Goal: Transaction & Acquisition: Purchase product/service

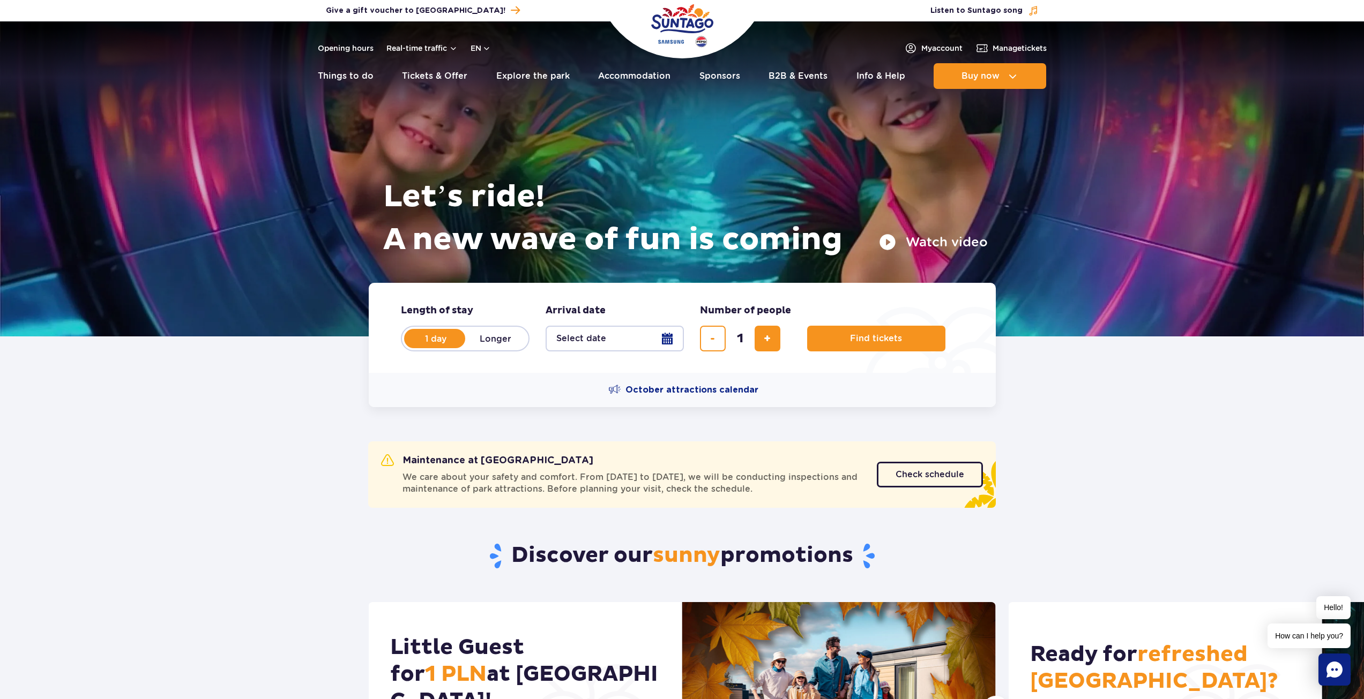
click at [492, 339] on label "Longer" at bounding box center [495, 338] width 61 height 23
click at [477, 348] on input "Longer" at bounding box center [471, 349] width 12 height 2
radio input "false"
radio input "true"
drag, startPoint x: 434, startPoint y: 338, endPoint x: 522, endPoint y: 341, distance: 88.0
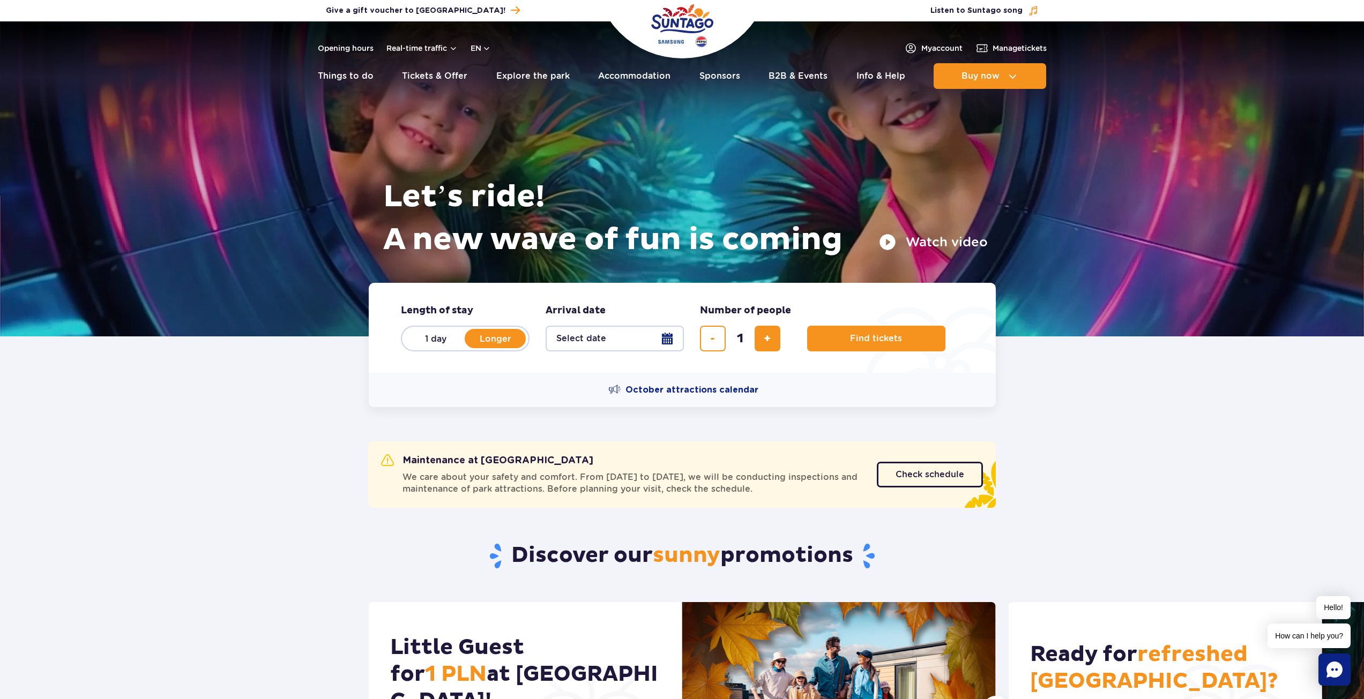
click at [434, 337] on label "1 day" at bounding box center [435, 338] width 61 height 23
click at [417, 348] on input "1 day" at bounding box center [411, 349] width 12 height 2
radio input "true"
click at [643, 342] on button "Select date" at bounding box center [615, 339] width 138 height 26
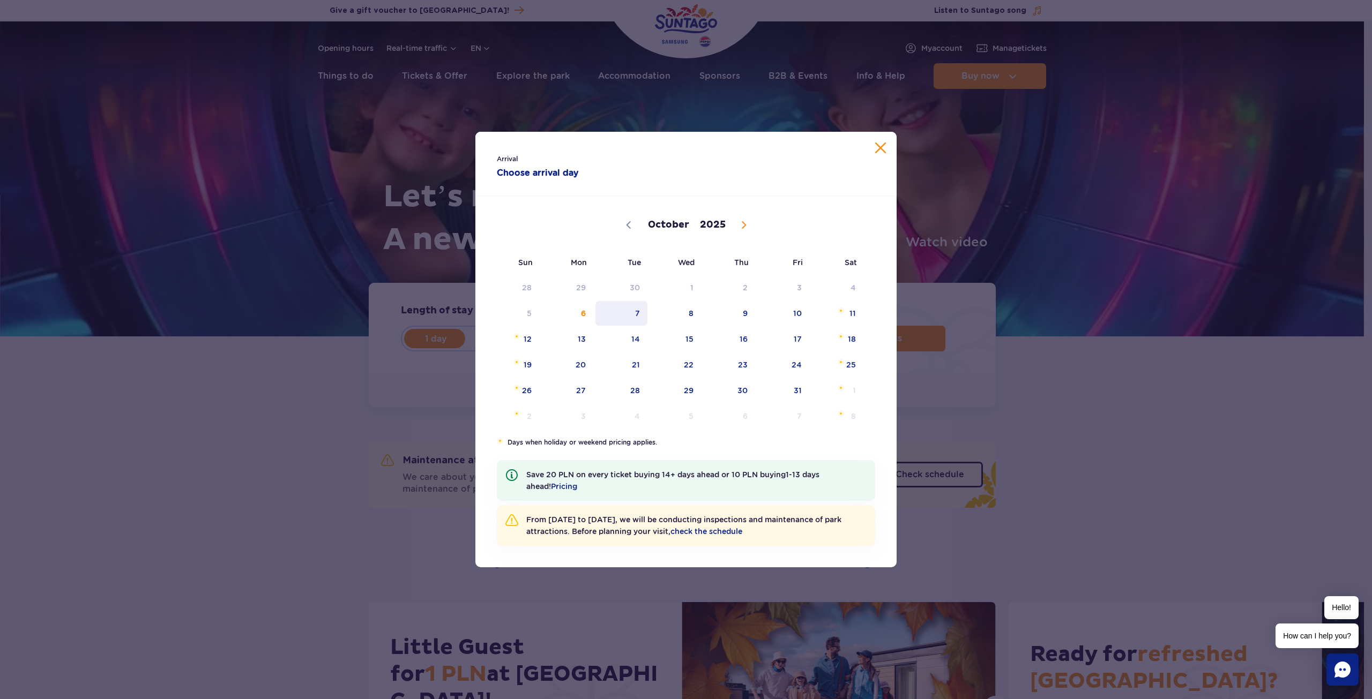
click at [639, 317] on span "7" at bounding box center [621, 313] width 54 height 25
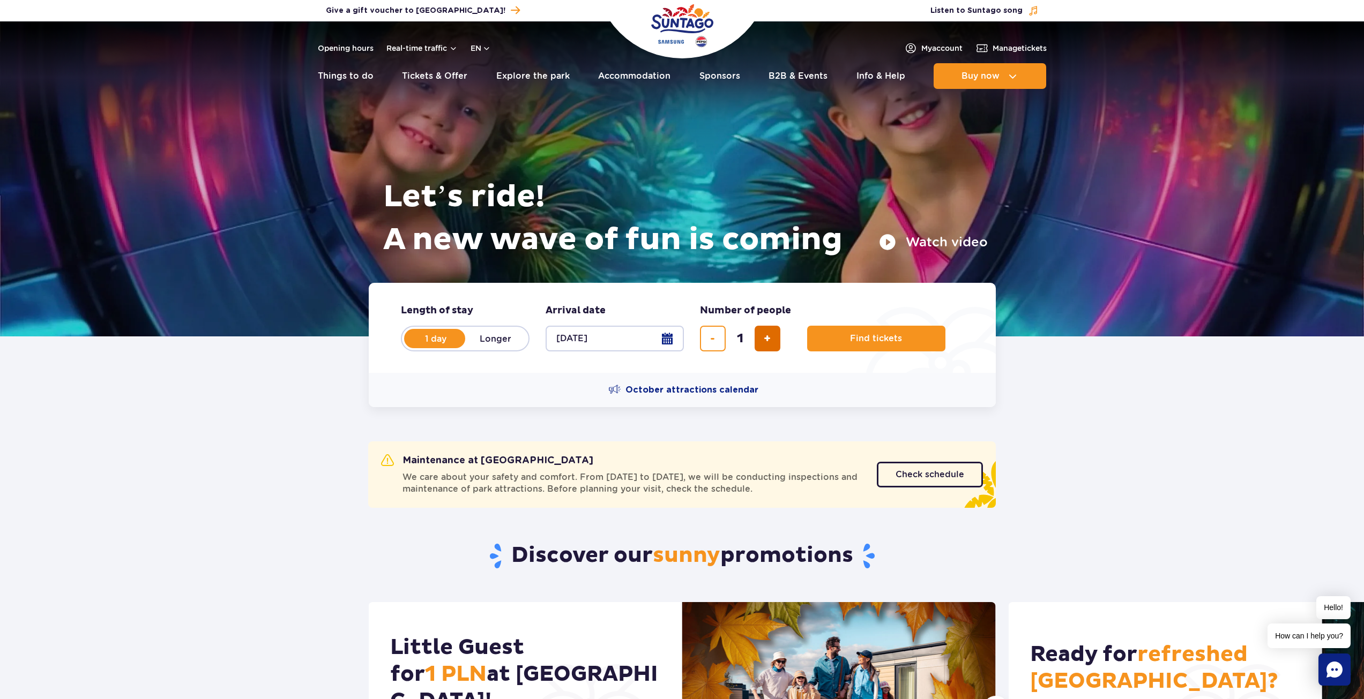
drag, startPoint x: 766, startPoint y: 345, endPoint x: 774, endPoint y: 345, distance: 7.5
click at [767, 339] on span "add ticket" at bounding box center [767, 339] width 7 height 0
type input "2"
click at [877, 337] on span "Find tickets" at bounding box center [872, 339] width 52 height 10
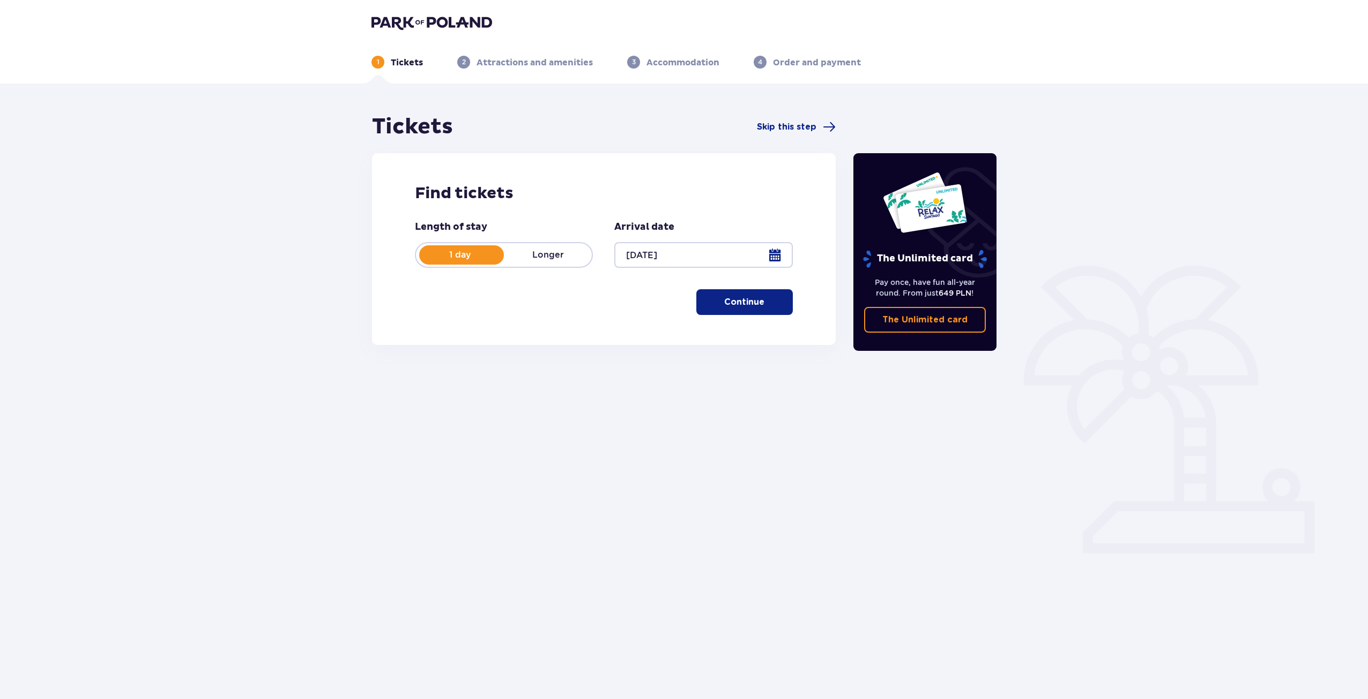
drag, startPoint x: 750, startPoint y: 301, endPoint x: 749, endPoint y: 307, distance: 5.6
click at [750, 302] on p "Continue" at bounding box center [744, 302] width 40 height 12
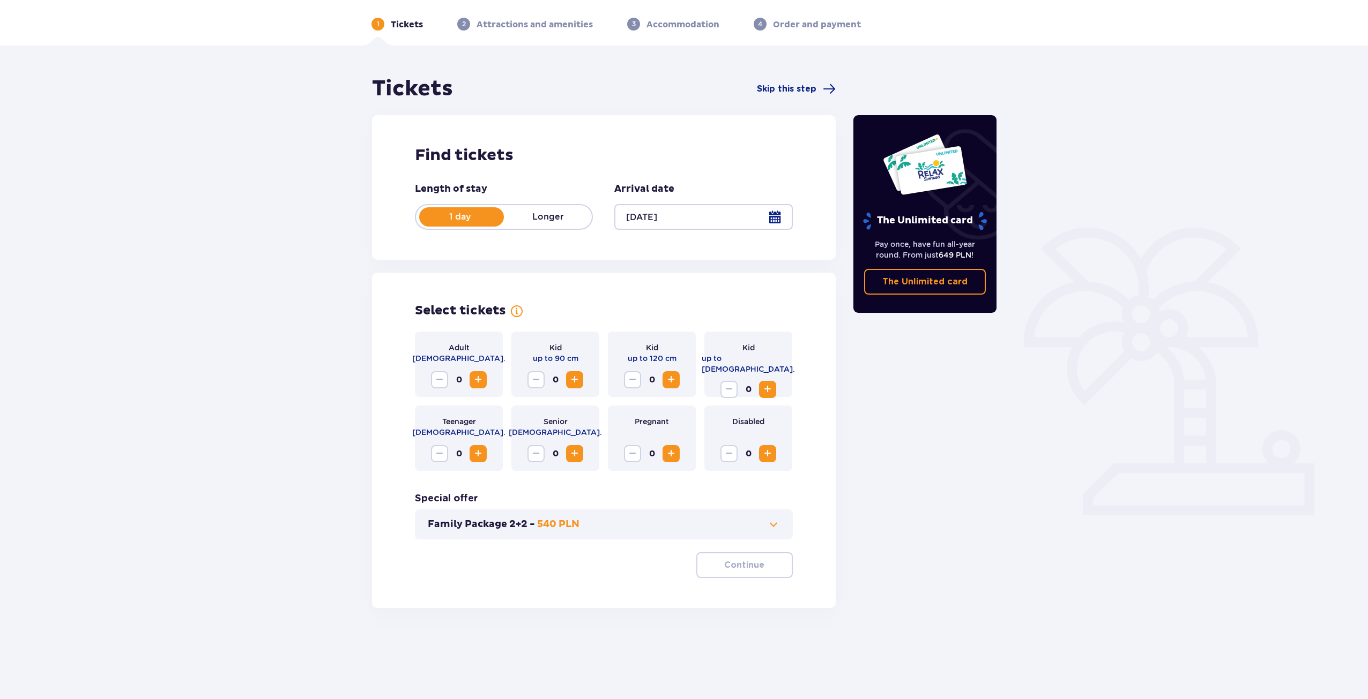
scroll to position [39, 0]
click at [480, 382] on span "Increase" at bounding box center [478, 379] width 13 height 13
click at [750, 569] on p "Continue" at bounding box center [744, 565] width 40 height 12
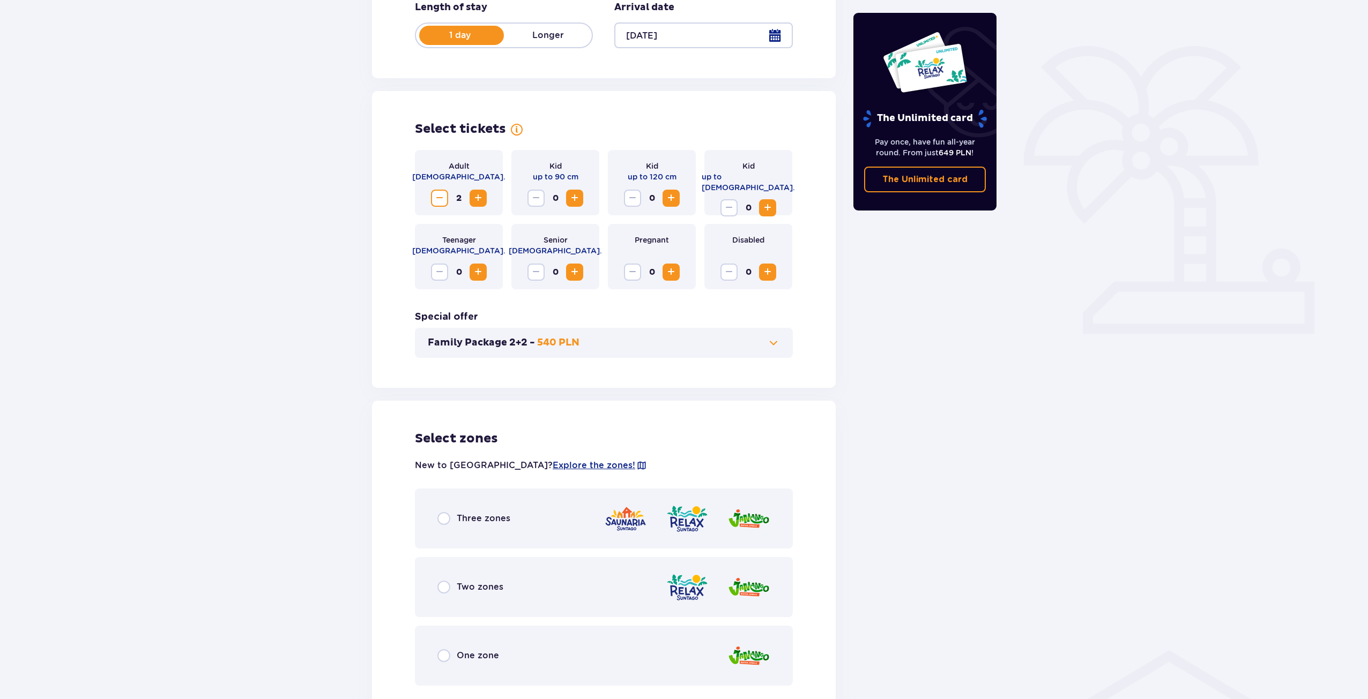
scroll to position [236, 0]
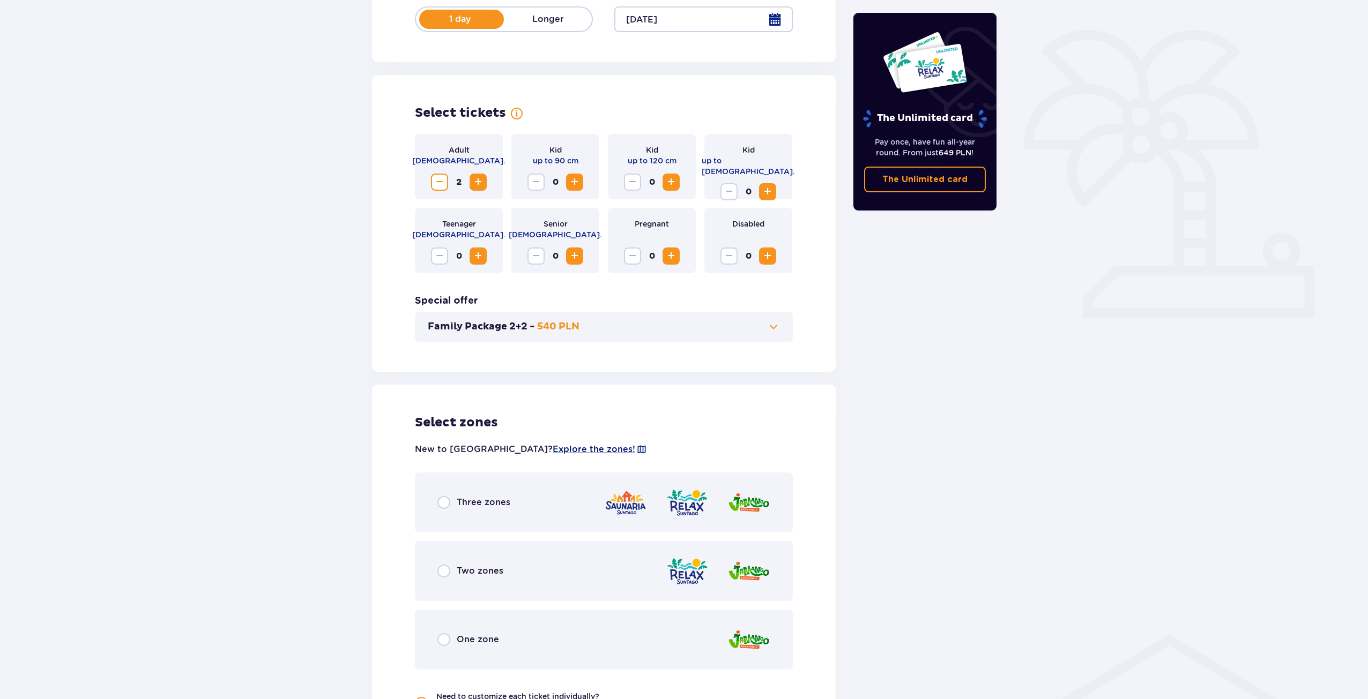
click at [553, 449] on span "Explore the zones!" at bounding box center [594, 450] width 83 height 12
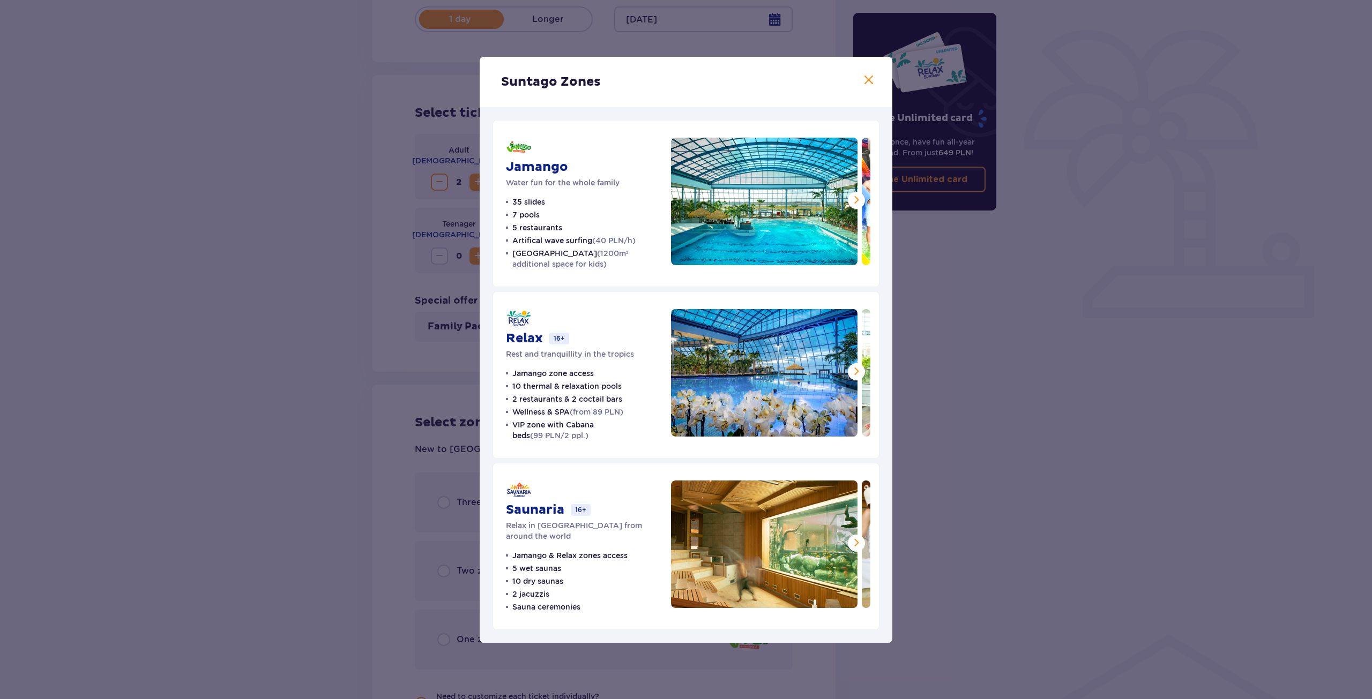
click at [1087, 319] on div "Suntago Zones Jamango Water fun for the whole family 35 slides 7 pools 5 restau…" at bounding box center [686, 349] width 1372 height 699
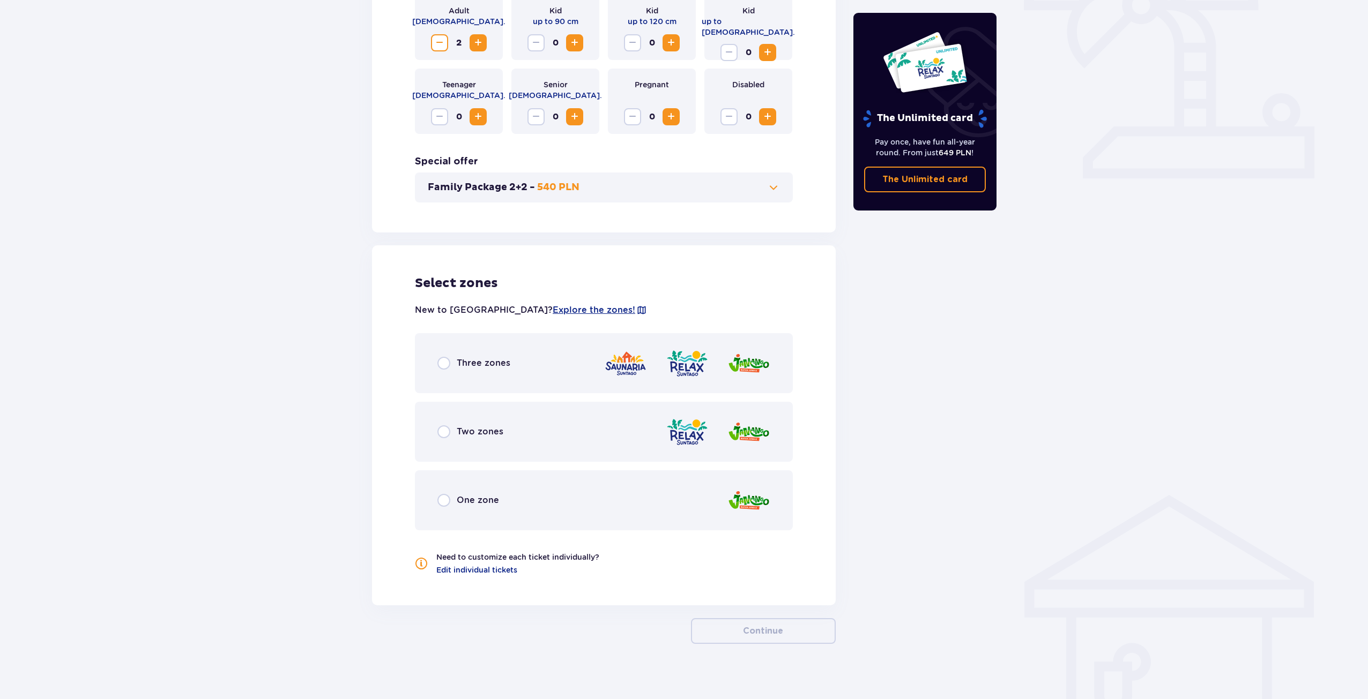
scroll to position [384, 0]
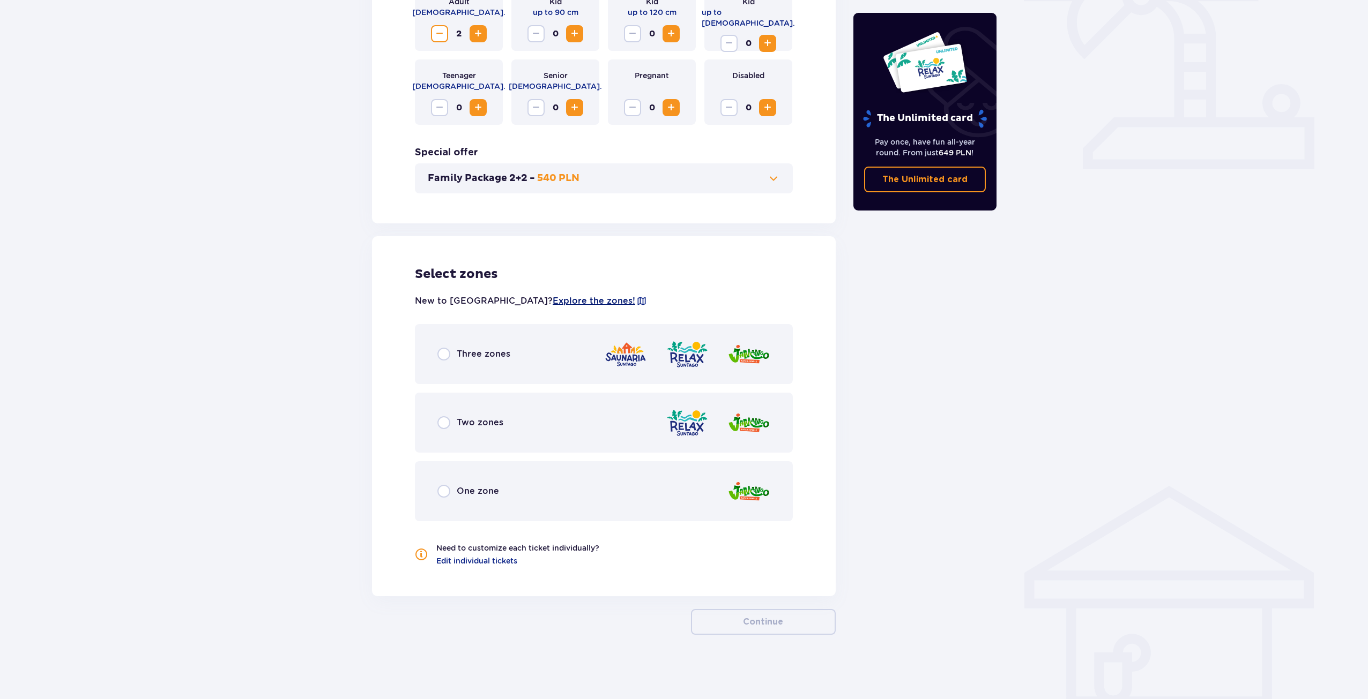
click at [553, 302] on span "Explore the zones!" at bounding box center [594, 301] width 83 height 12
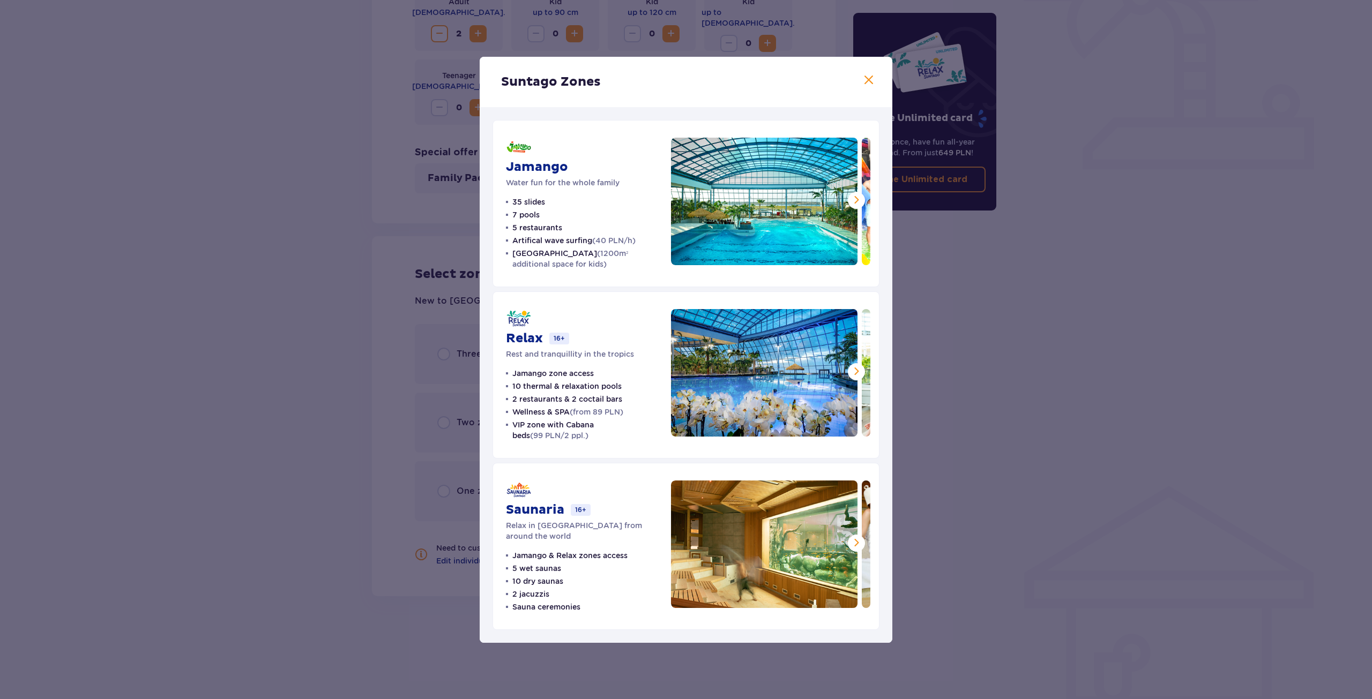
click at [357, 367] on div "Suntago Zones Jamango Water fun for the whole family 35 slides 7 pools 5 restau…" at bounding box center [686, 349] width 1372 height 699
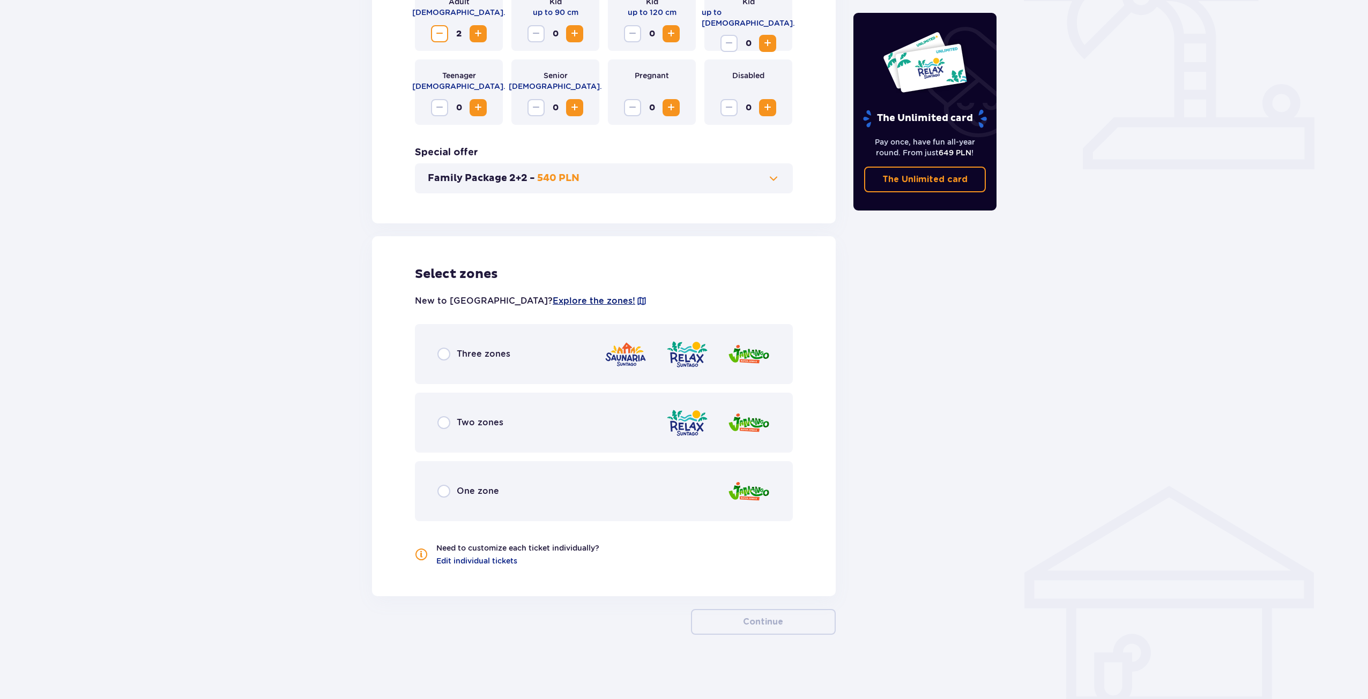
click at [553, 298] on span "Explore the zones!" at bounding box center [594, 301] width 83 height 12
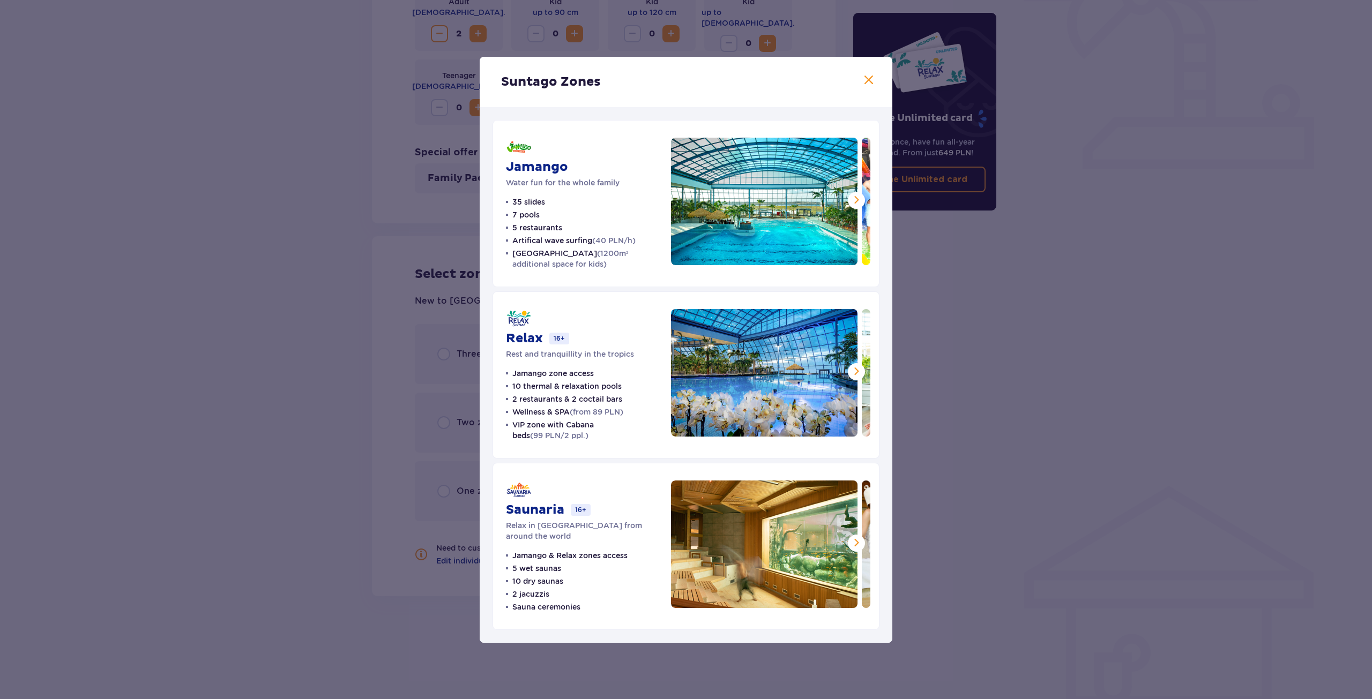
click at [309, 300] on div "Suntago Zones Jamango Water fun for the whole family 35 slides 7 pools 5 restau…" at bounding box center [686, 349] width 1372 height 699
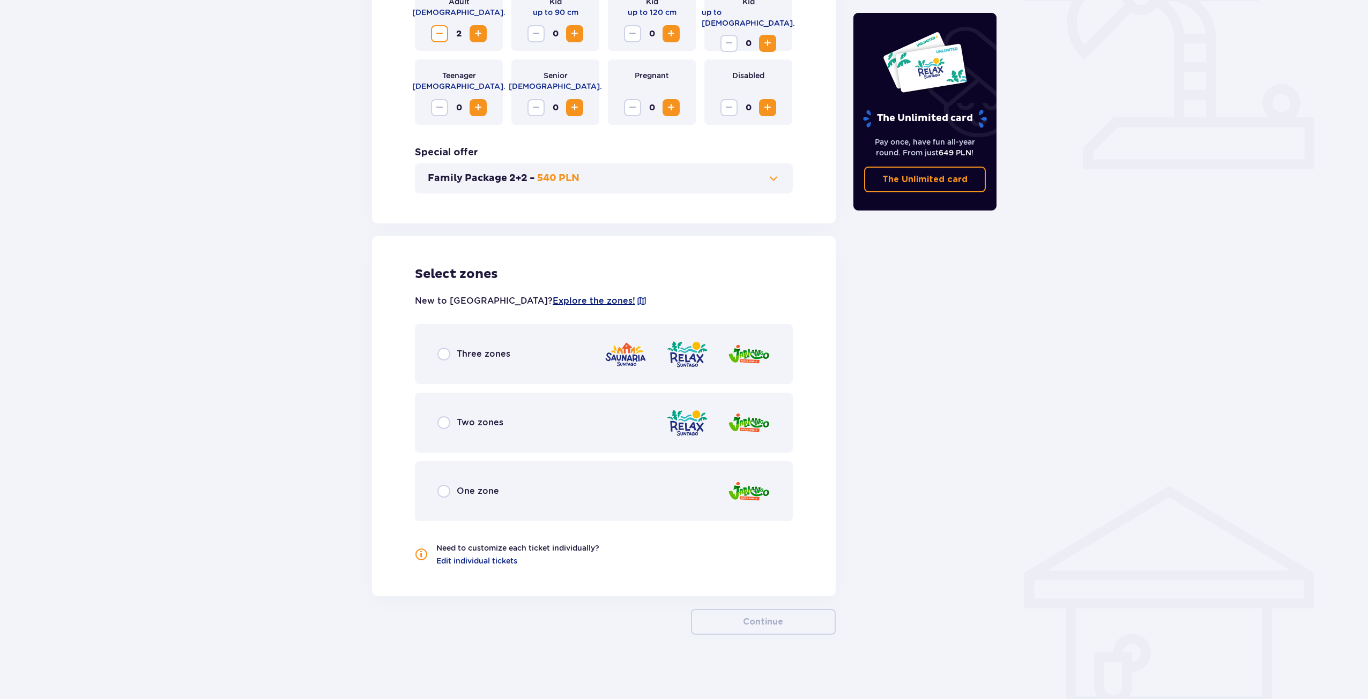
click at [553, 302] on span "Explore the zones!" at bounding box center [594, 301] width 83 height 12
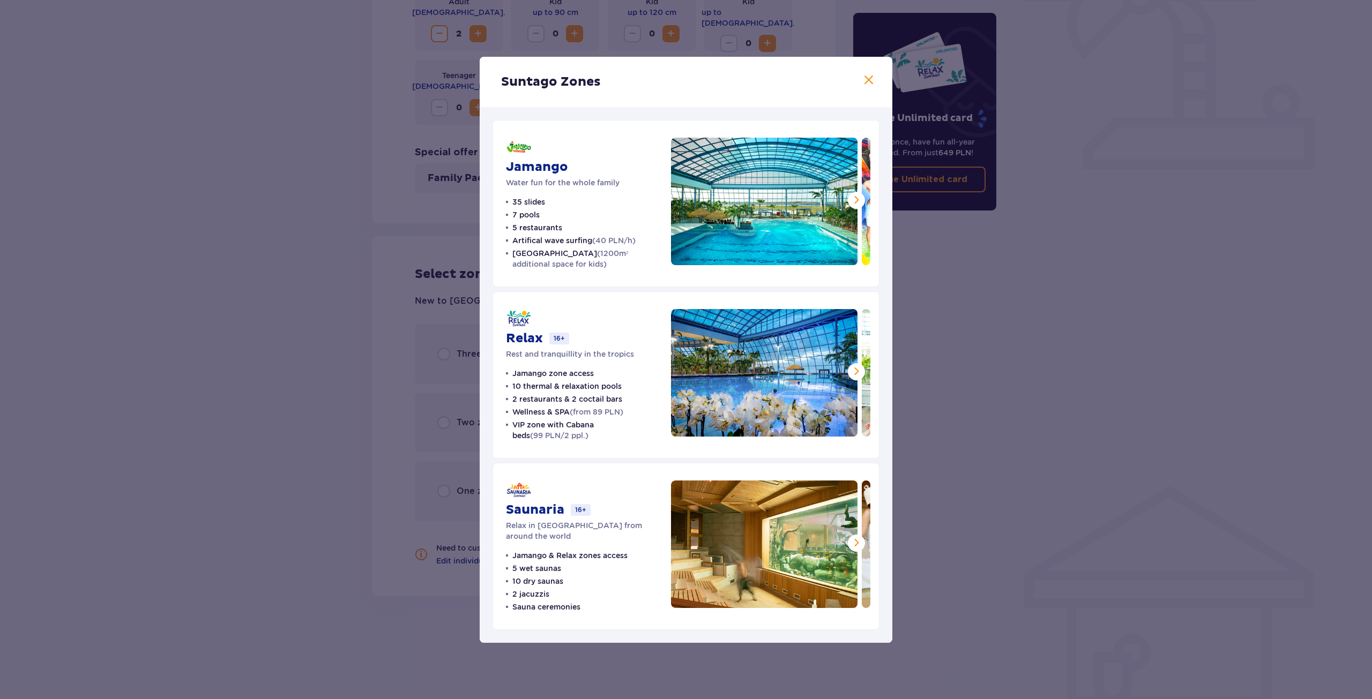
click at [261, 316] on div "Suntago Zones Jamango Water fun for the whole family 35 slides 7 pools 5 restau…" at bounding box center [686, 349] width 1372 height 699
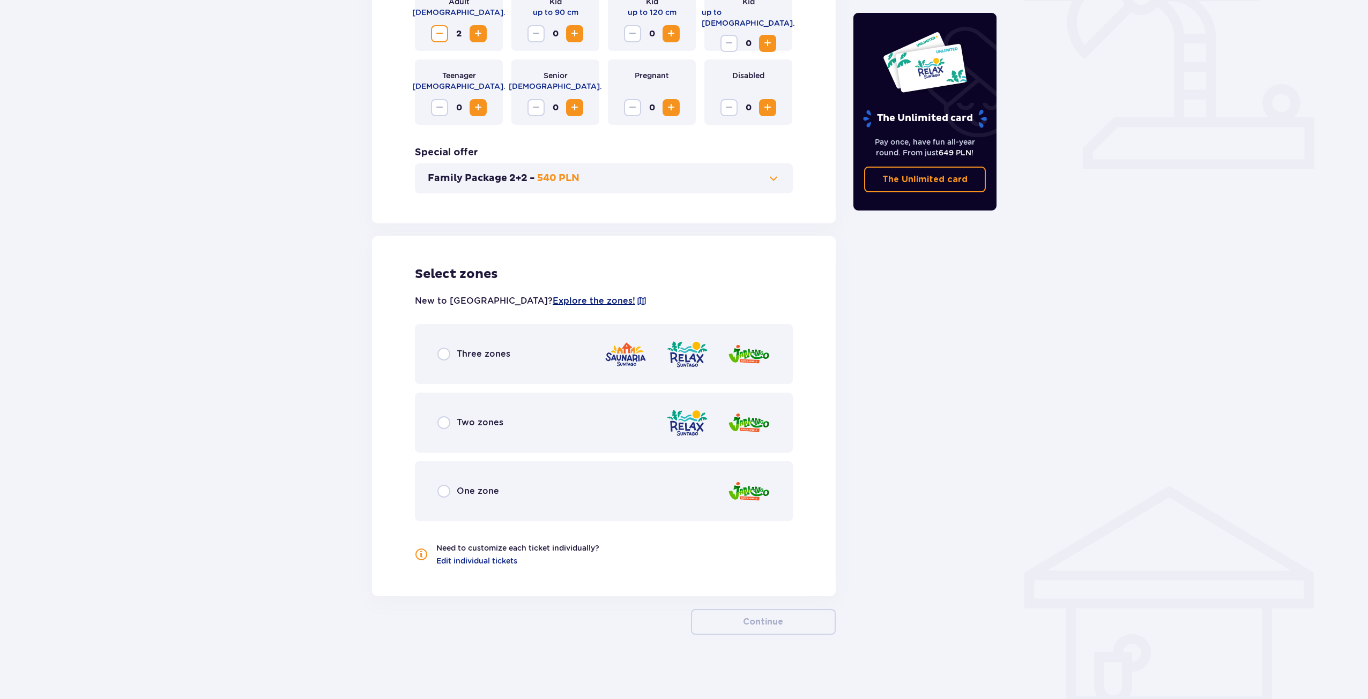
click at [553, 298] on span "Explore the zones!" at bounding box center [594, 301] width 83 height 12
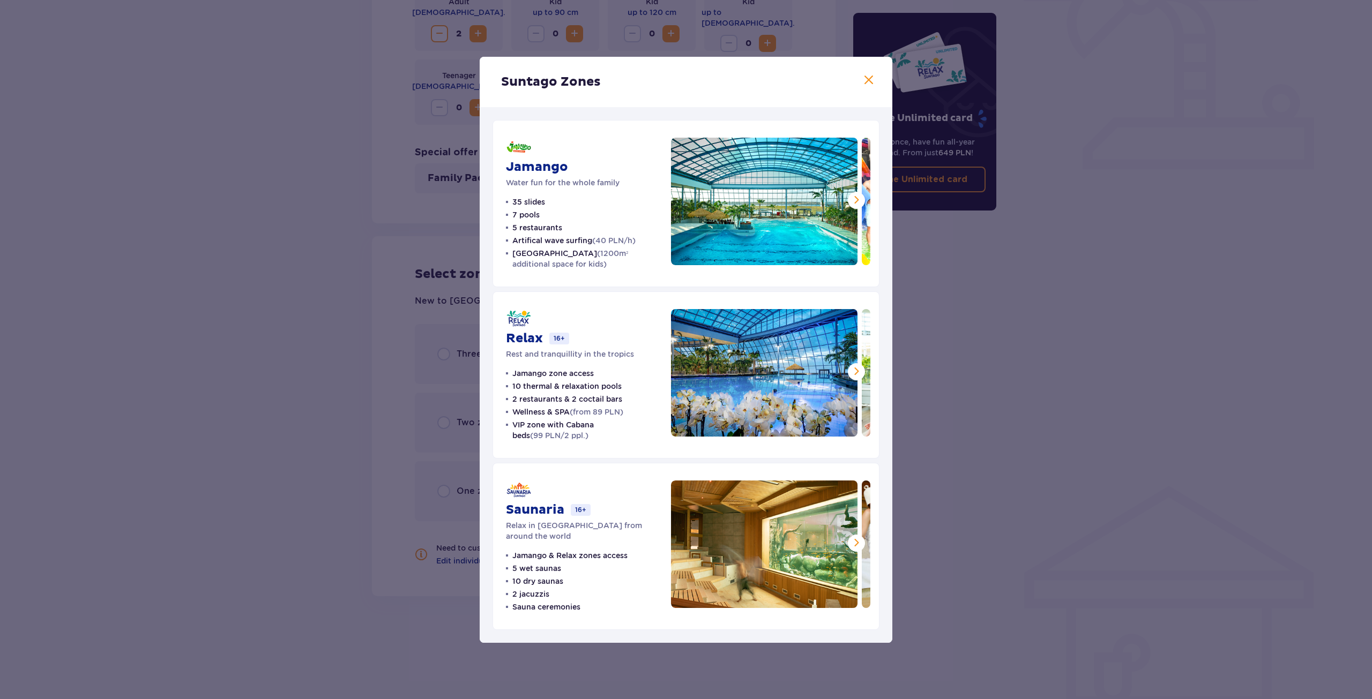
click at [234, 136] on div "Suntago Zones Jamango Water fun for the whole family 35 slides 7 pools 5 restau…" at bounding box center [686, 349] width 1372 height 699
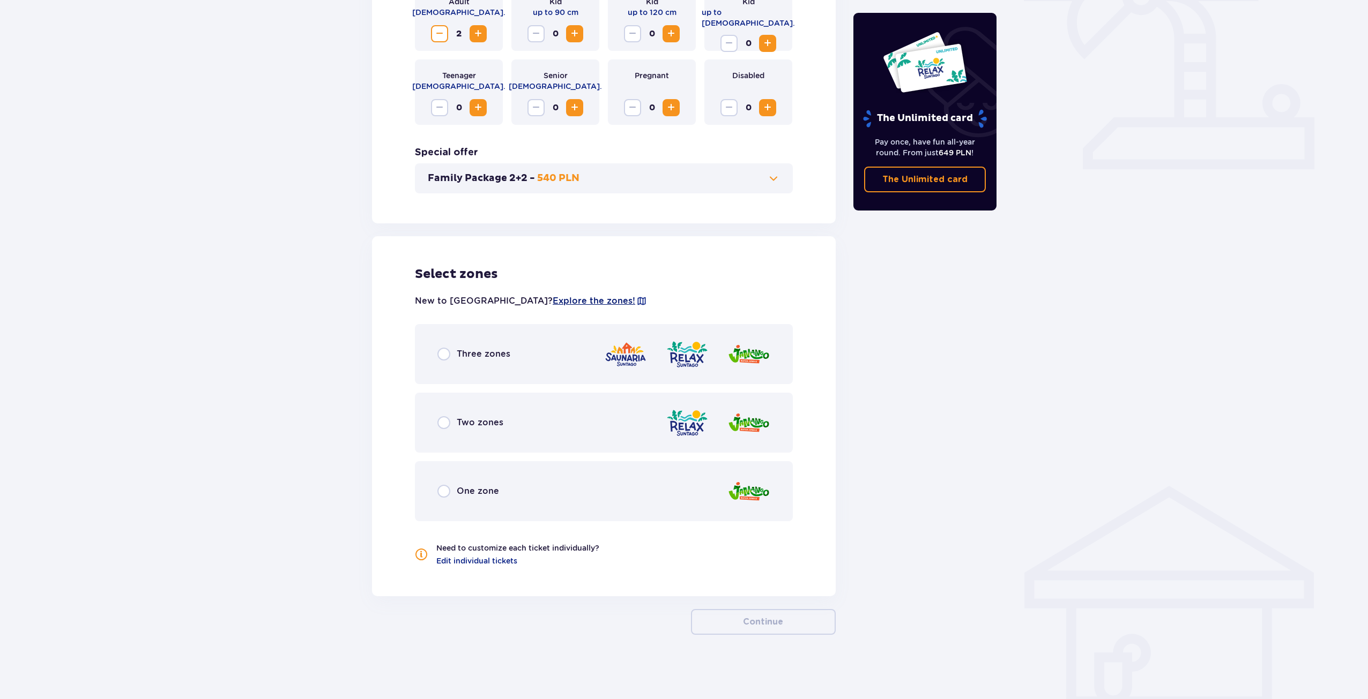
click at [553, 300] on span "Explore the zones!" at bounding box center [594, 301] width 83 height 12
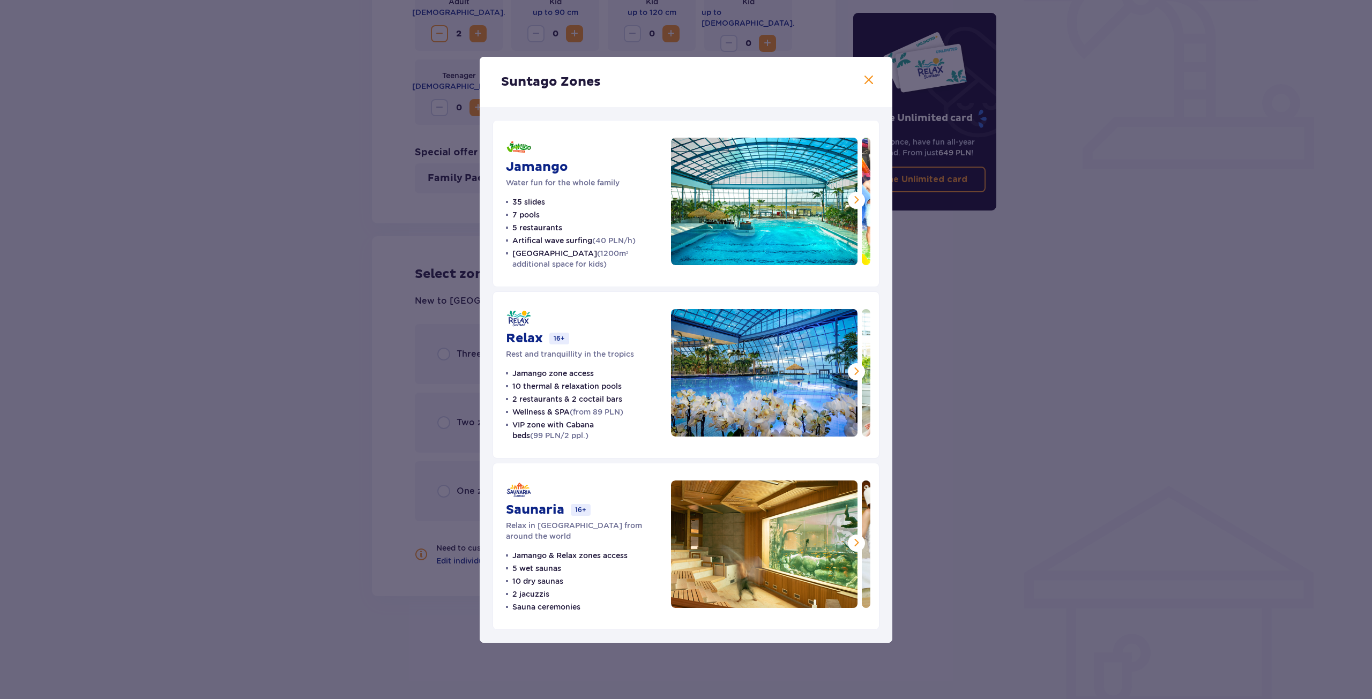
click at [300, 379] on div "Suntago Zones Jamango Water fun for the whole family 35 slides 7 pools 5 restau…" at bounding box center [686, 349] width 1372 height 699
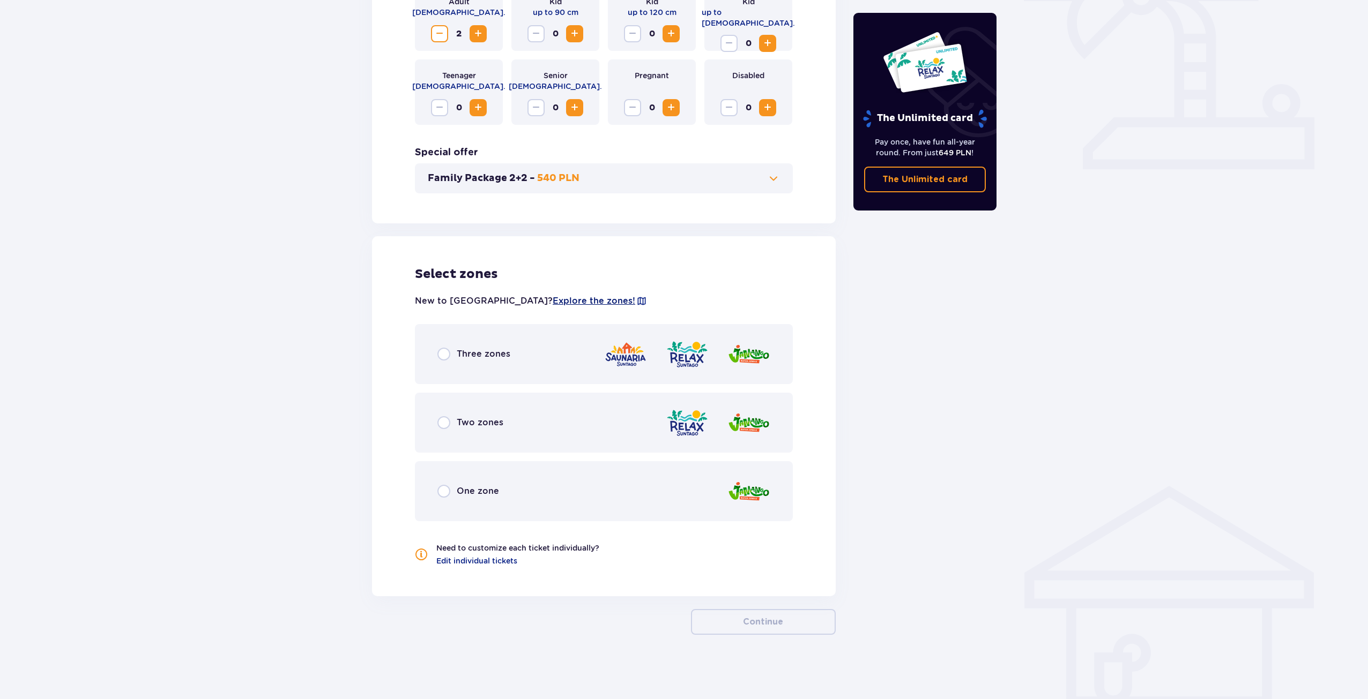
click at [553, 297] on span "Explore the zones!" at bounding box center [594, 301] width 83 height 12
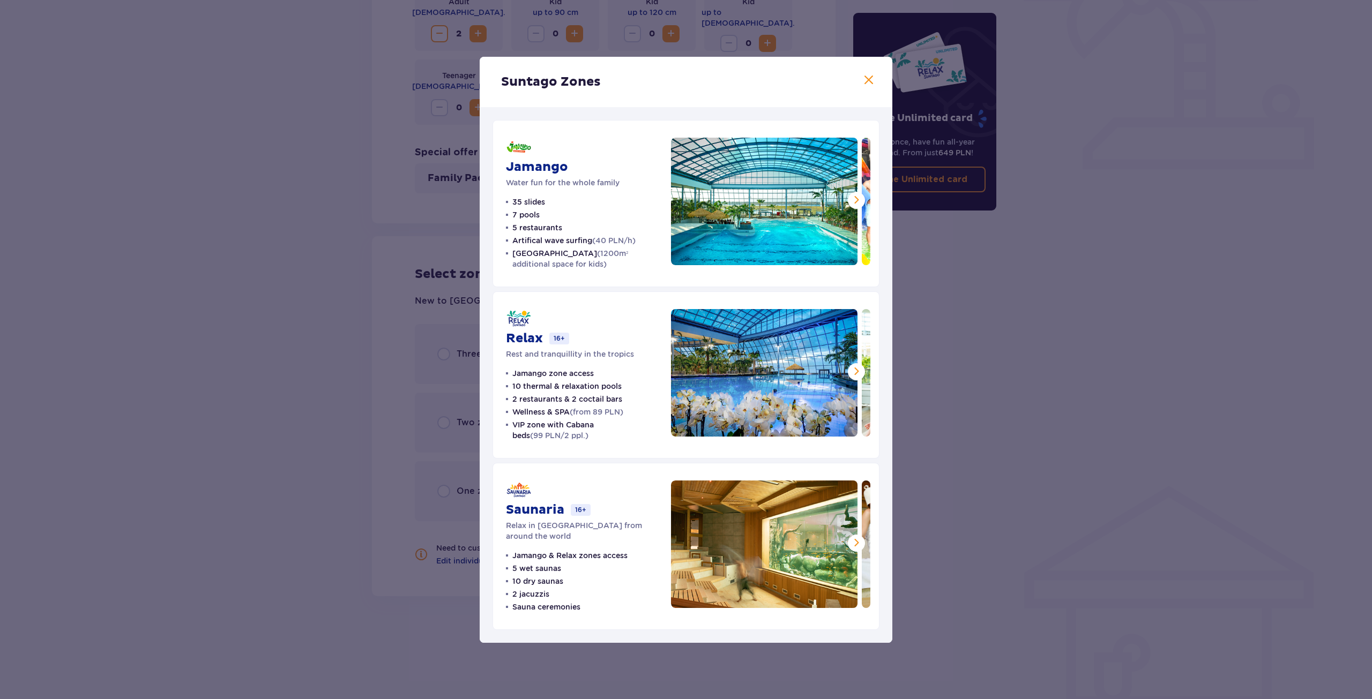
click at [310, 389] on div "Suntago Zones Jamango Water fun for the whole family 35 slides 7 pools 5 restau…" at bounding box center [686, 349] width 1372 height 699
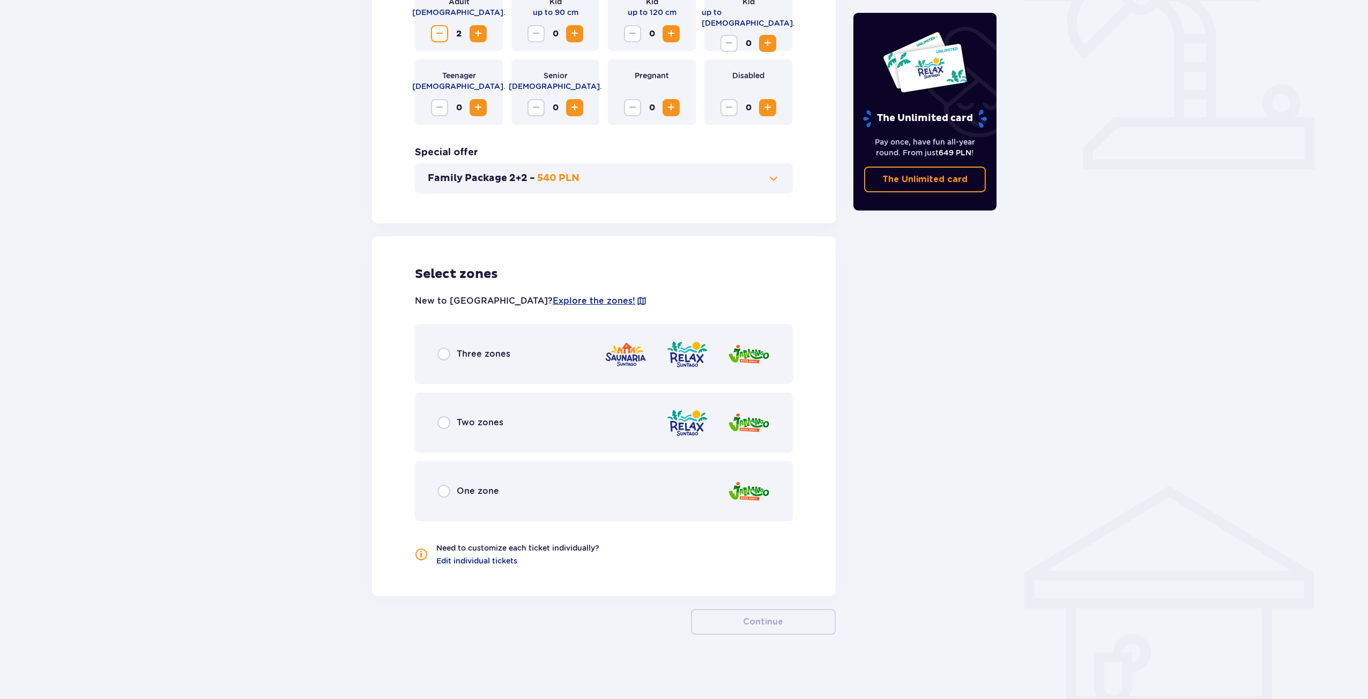
click at [494, 358] on span "Three zones" at bounding box center [484, 354] width 54 height 12
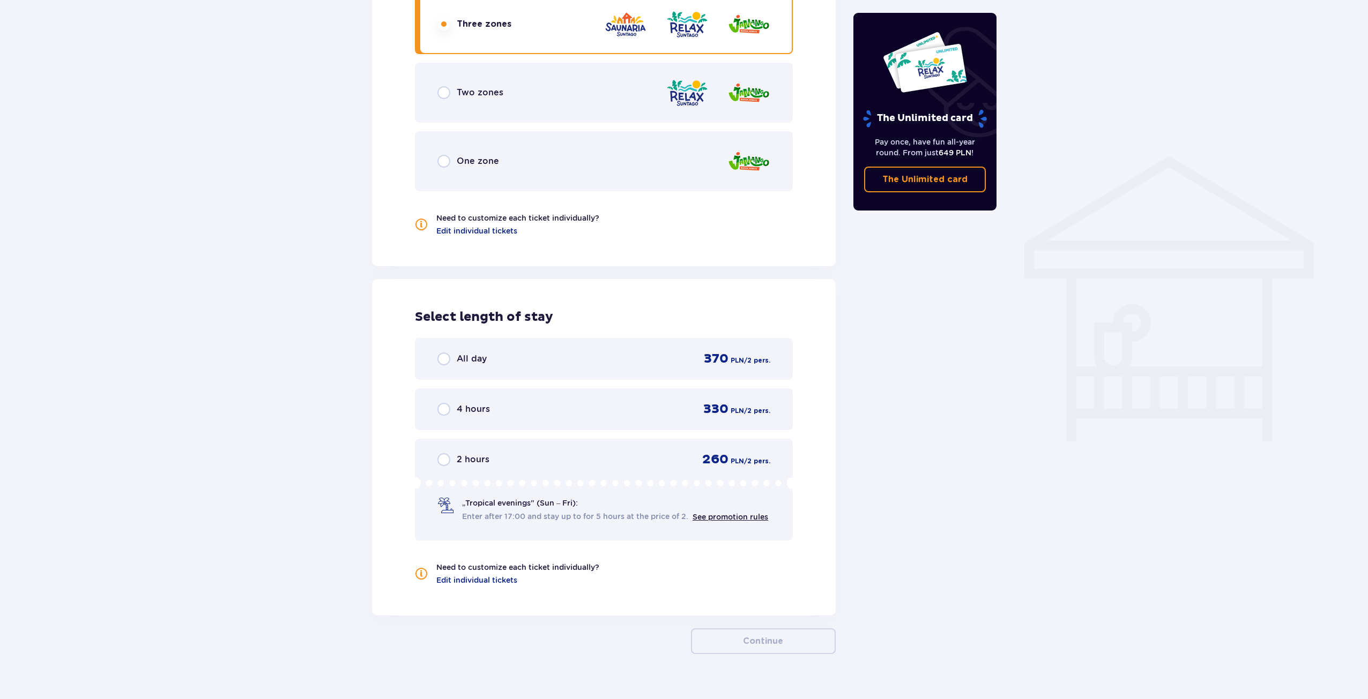
scroll to position [734, 0]
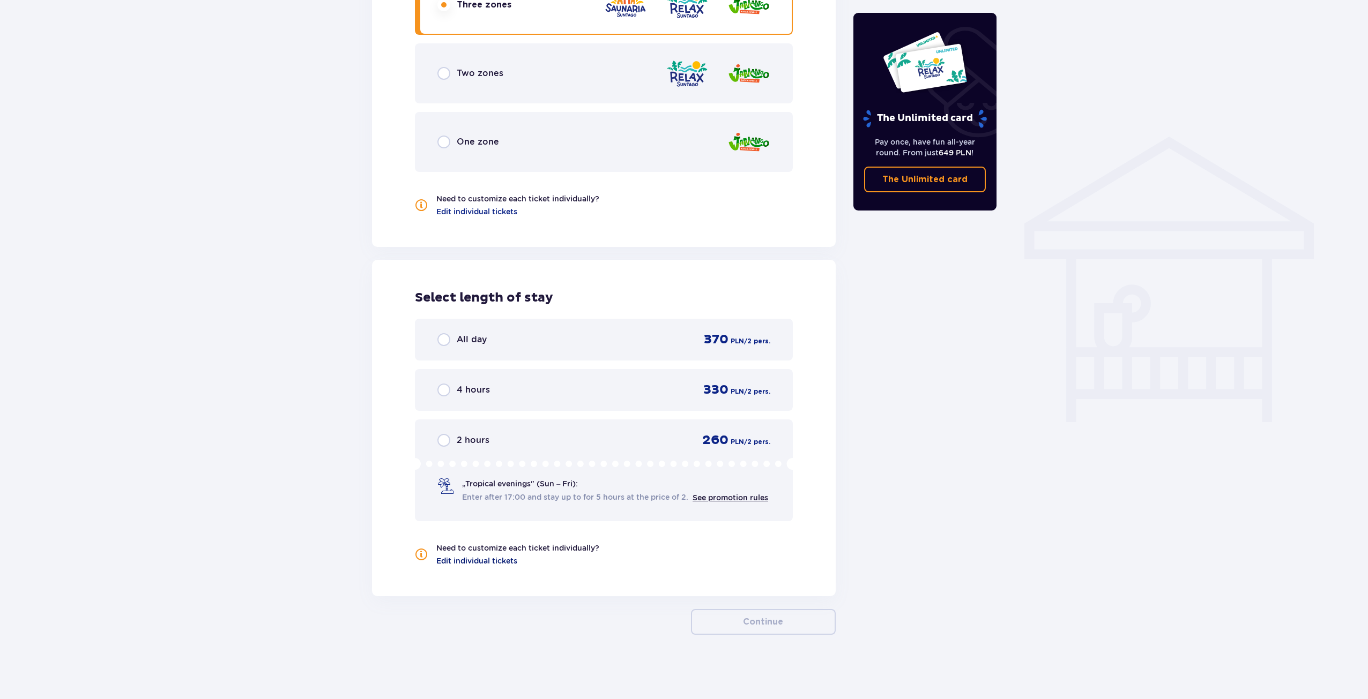
click at [501, 563] on span "Edit individual tickets" at bounding box center [476, 561] width 81 height 11
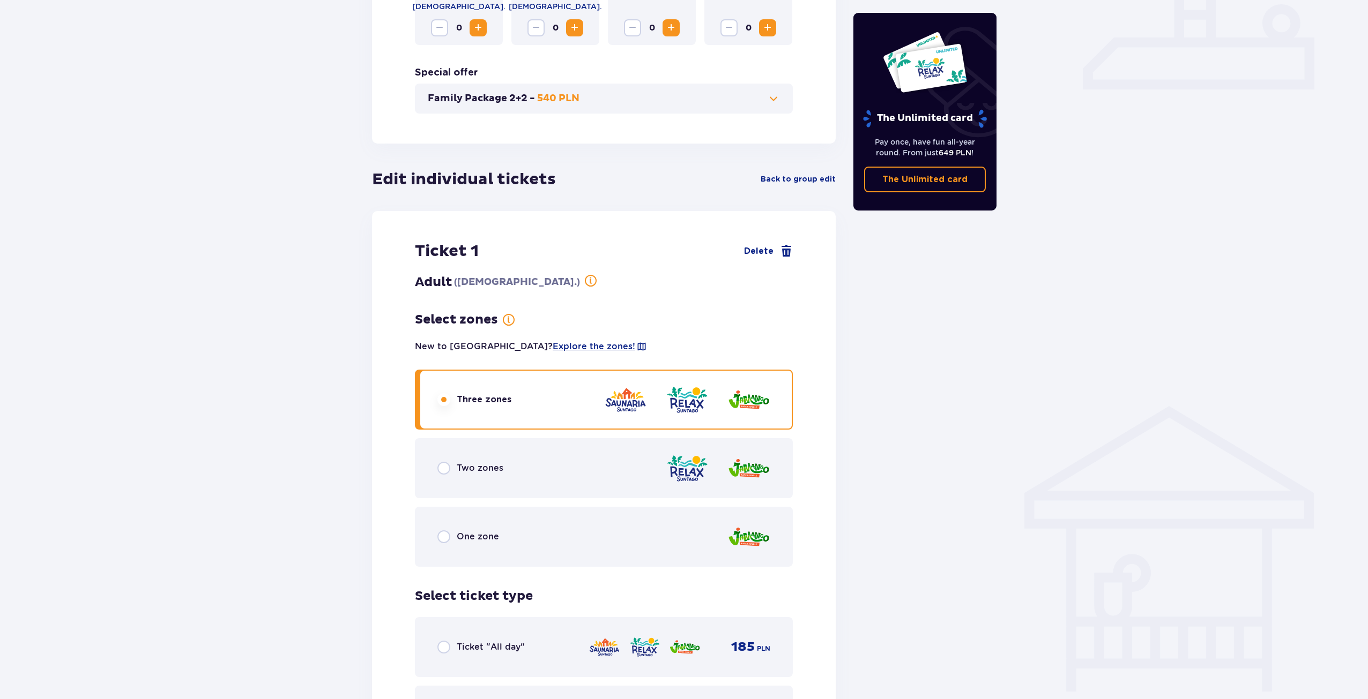
scroll to position [408, 0]
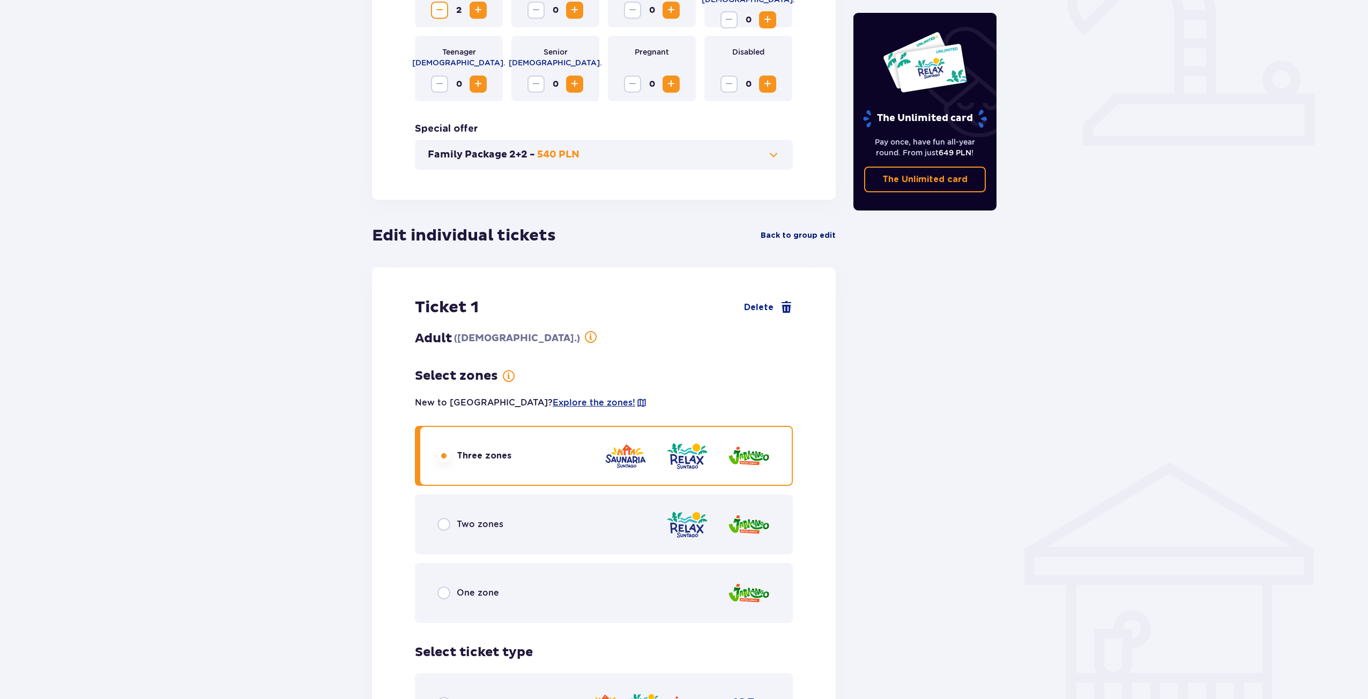
click at [797, 239] on span "Back to group edit" at bounding box center [797, 235] width 75 height 11
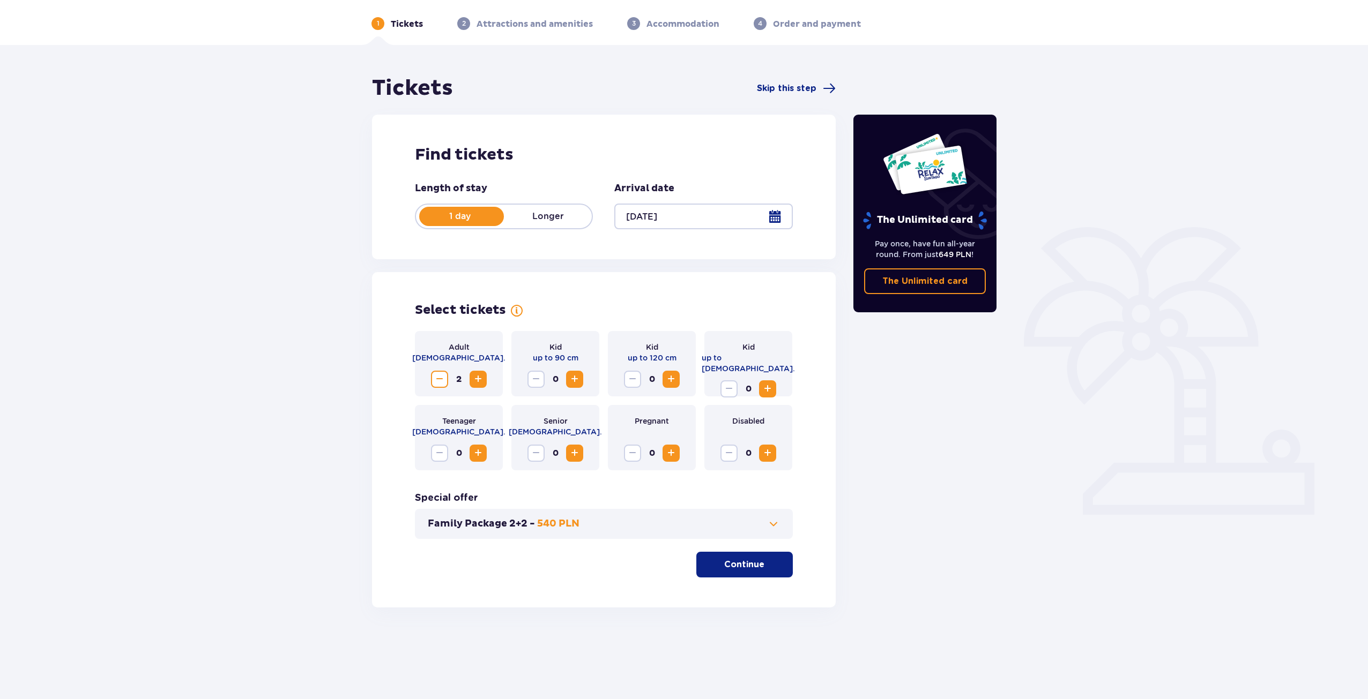
click at [757, 558] on button "Continue" at bounding box center [744, 565] width 96 height 26
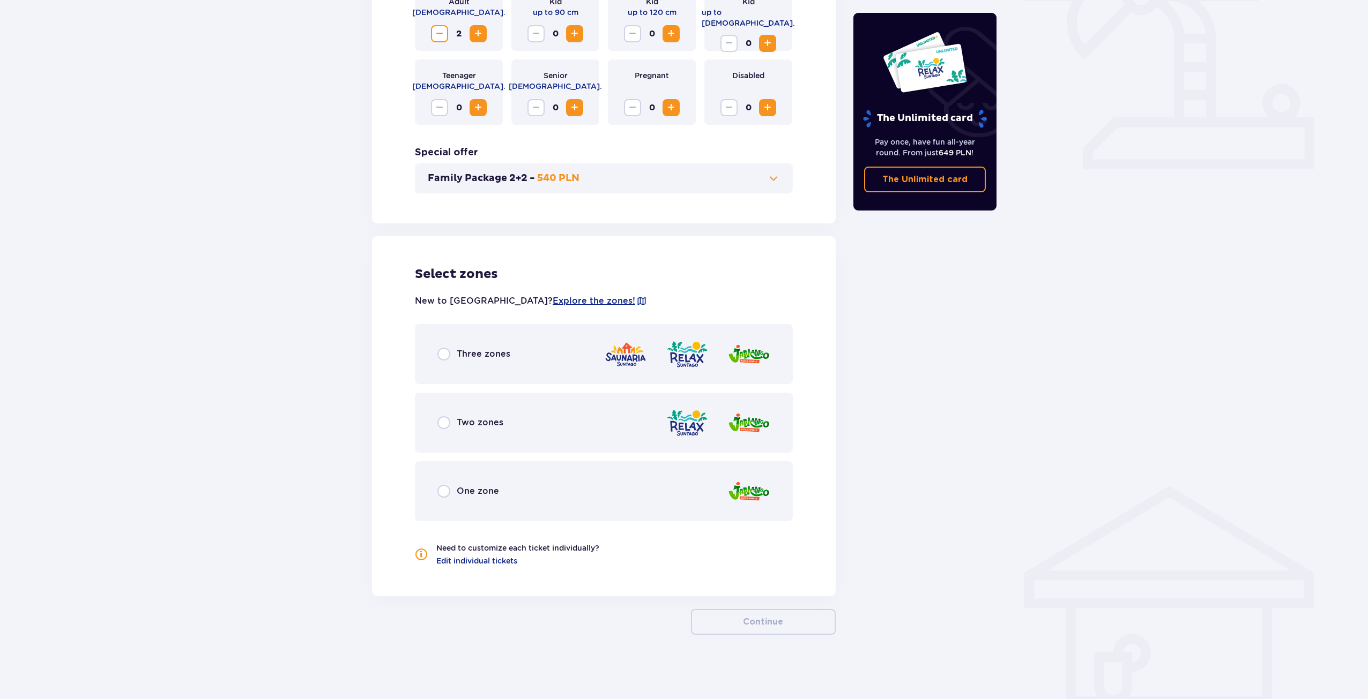
click at [451, 352] on div "Three zones" at bounding box center [473, 354] width 73 height 13
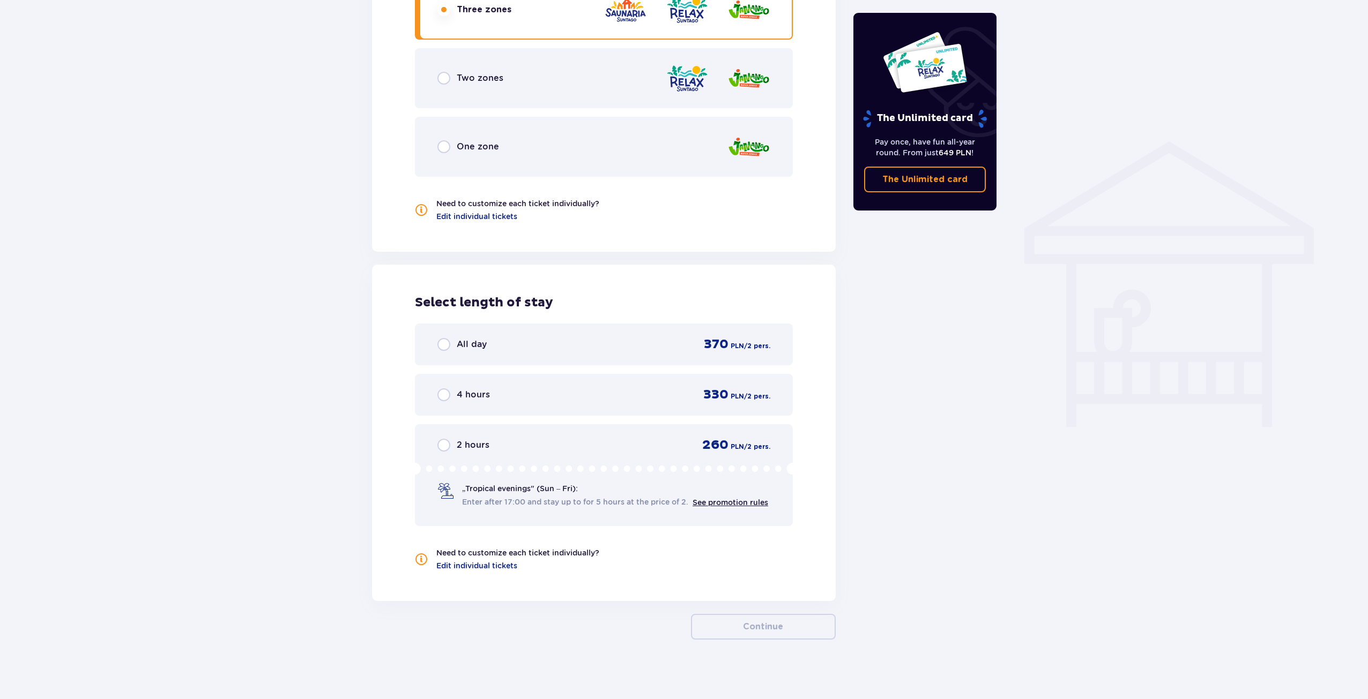
scroll to position [734, 0]
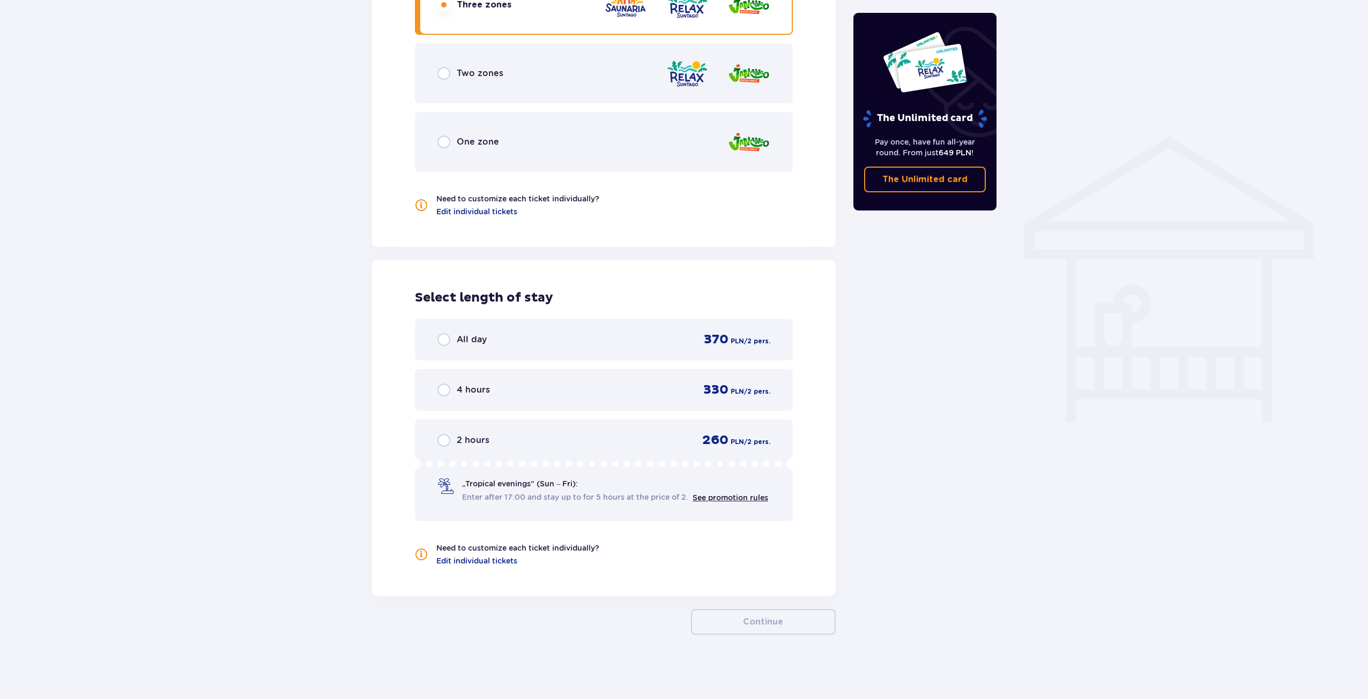
click at [443, 392] on input "radio" at bounding box center [443, 390] width 13 height 13
radio input "true"
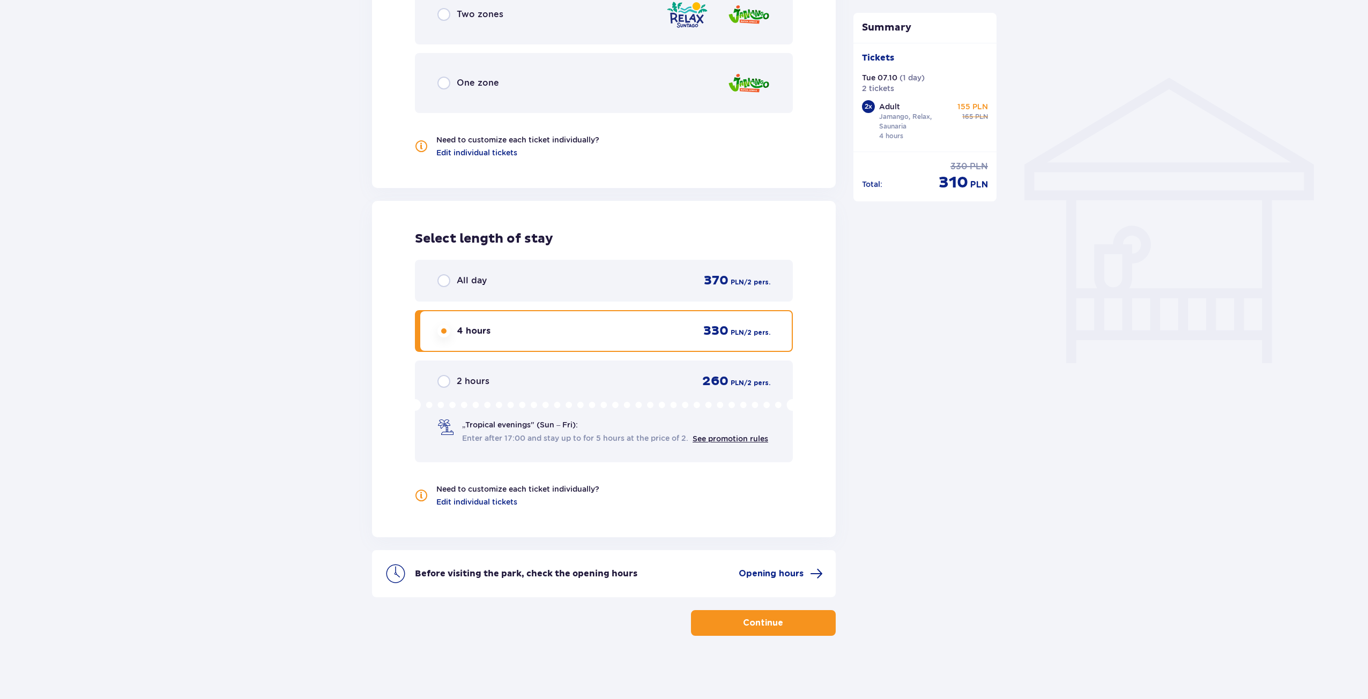
scroll to position [794, 0]
click at [766, 624] on p "Continue" at bounding box center [763, 622] width 40 height 12
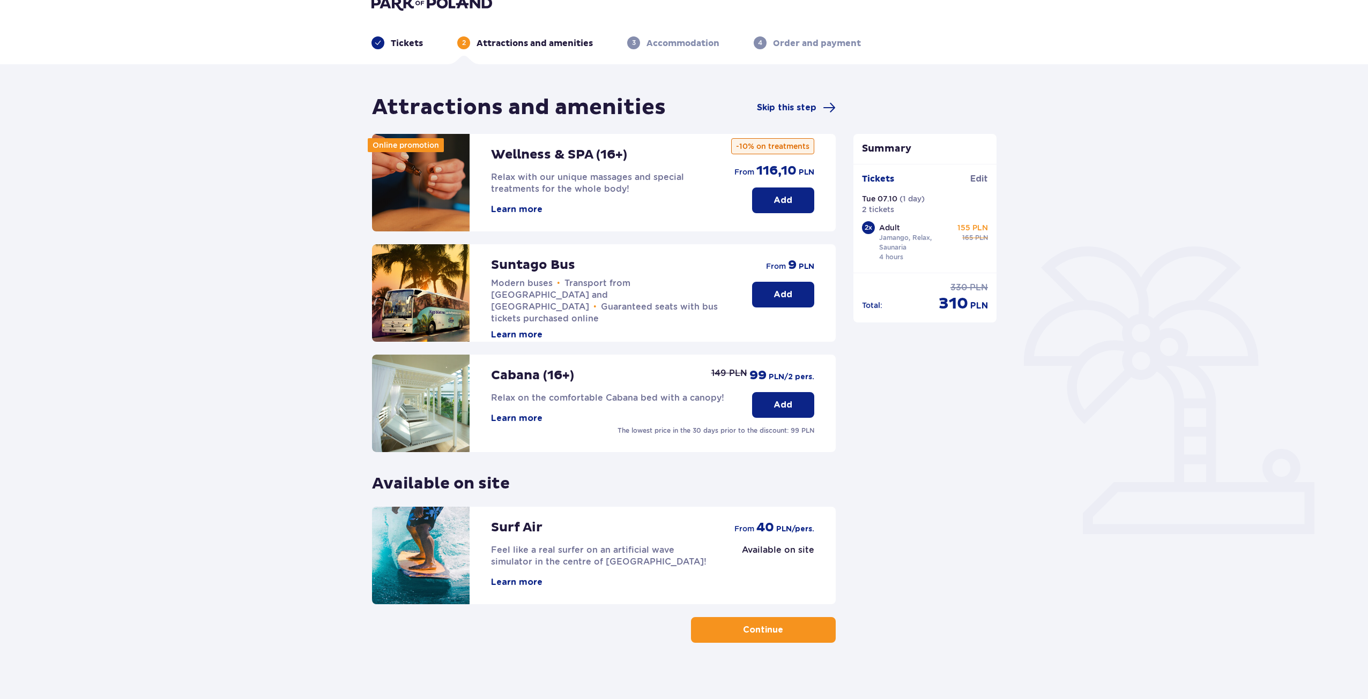
scroll to position [39, 0]
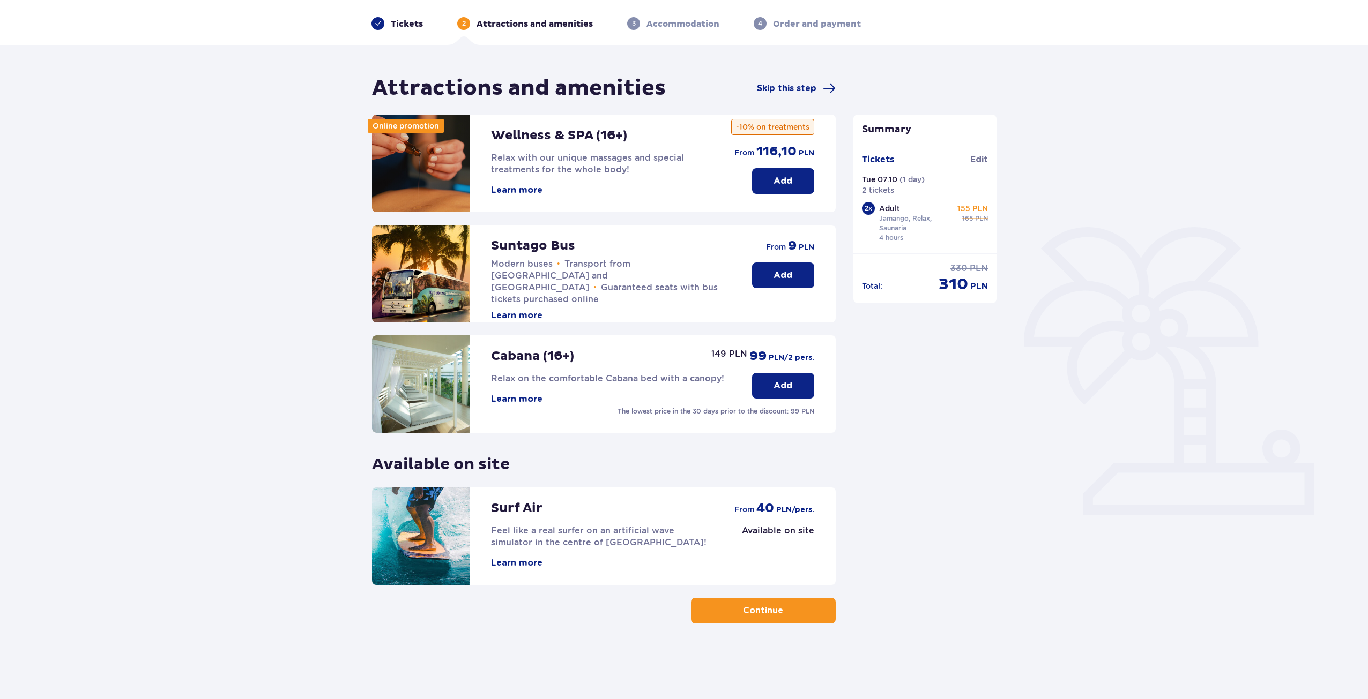
click at [768, 610] on p "Continue" at bounding box center [763, 611] width 40 height 12
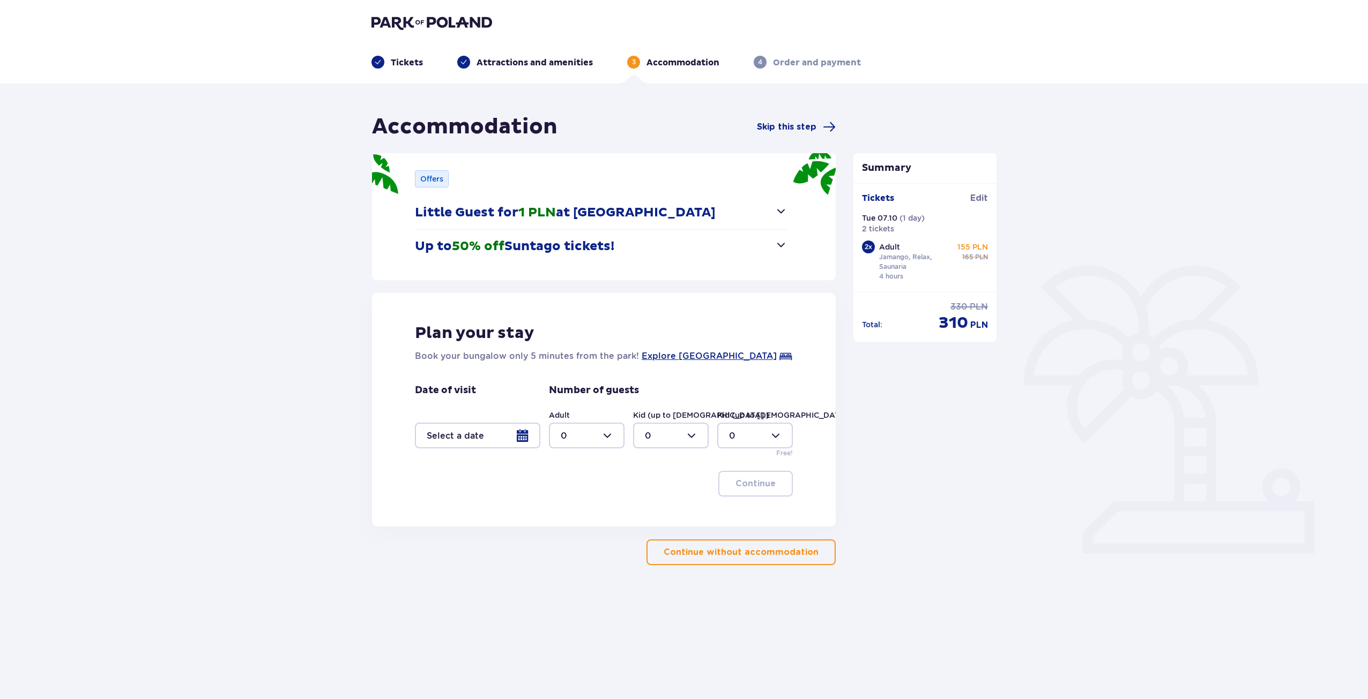
click at [492, 435] on div at bounding box center [477, 436] width 125 height 26
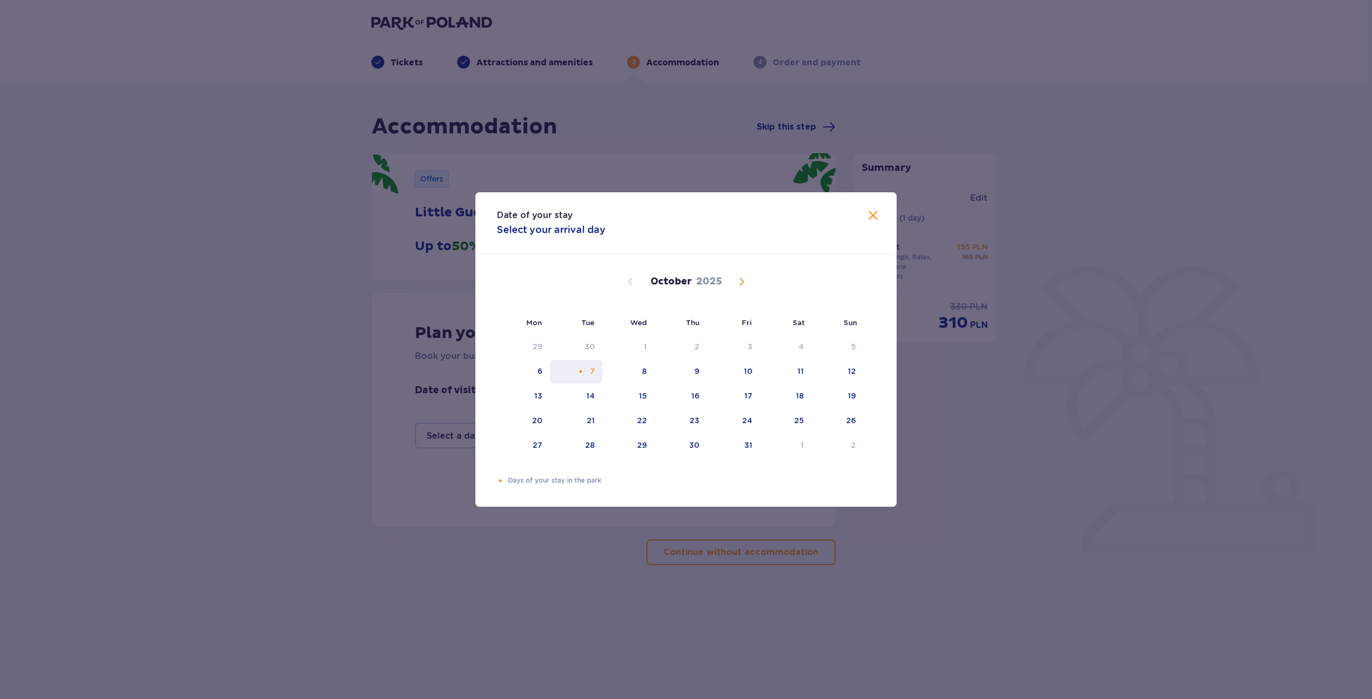
click at [589, 372] on div "7" at bounding box center [576, 372] width 53 height 24
click at [633, 373] on div "8" at bounding box center [628, 372] width 52 height 24
type input "07.10.25 - 08.10.25"
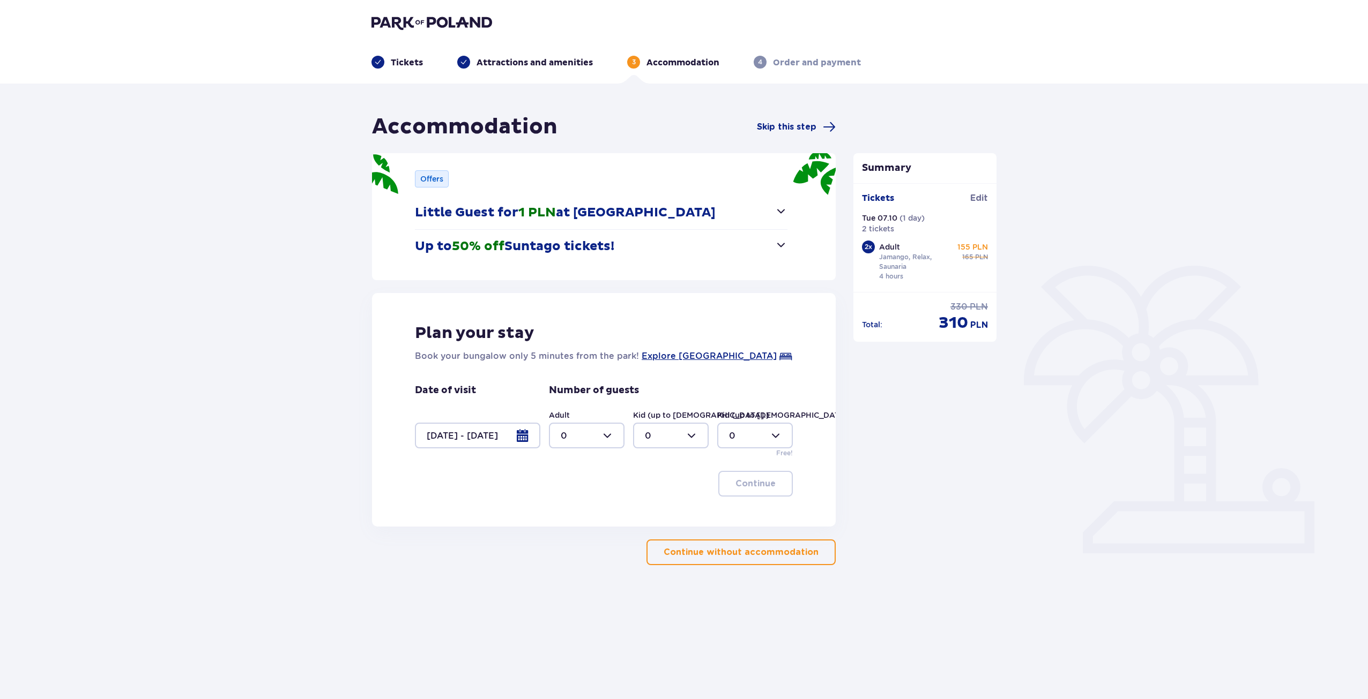
click at [590, 434] on div at bounding box center [587, 436] width 76 height 26
click at [579, 513] on div "2" at bounding box center [587, 513] width 52 height 12
type input "2"
click at [894, 458] on div "Summary Tickets added to cart Tickets Edit Tue 07.10 ( 1 day ) 2 tickets 2 x Ad…" at bounding box center [925, 340] width 161 height 452
click at [897, 441] on div "Summary Tickets added to cart Tickets Edit Tue 07.10 ( 1 day ) 2 tickets 2 x Ad…" at bounding box center [925, 340] width 161 height 452
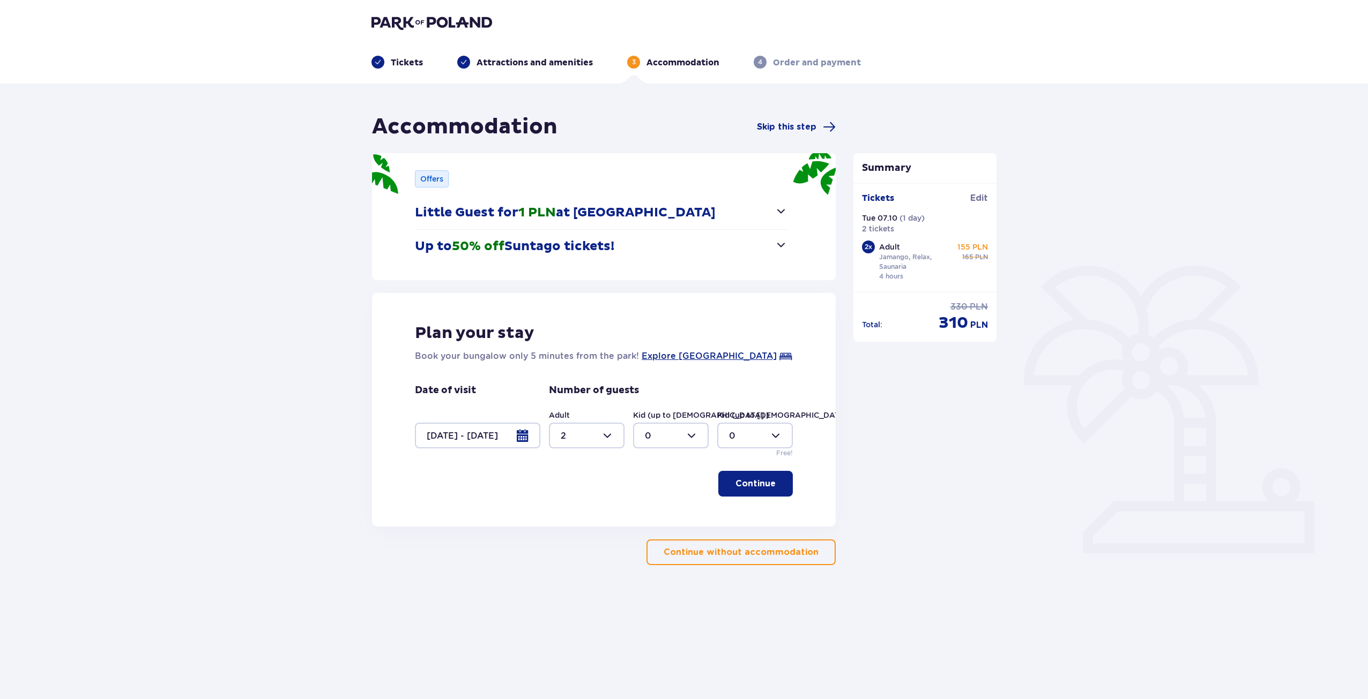
click at [790, 214] on div "Offers Little Guest for 1 PLN at Suntago Village Nearly free accommodation at S…" at bounding box center [604, 216] width 464 height 127
click at [768, 247] on button "Up to 50% off Suntago tickets!" at bounding box center [601, 246] width 372 height 33
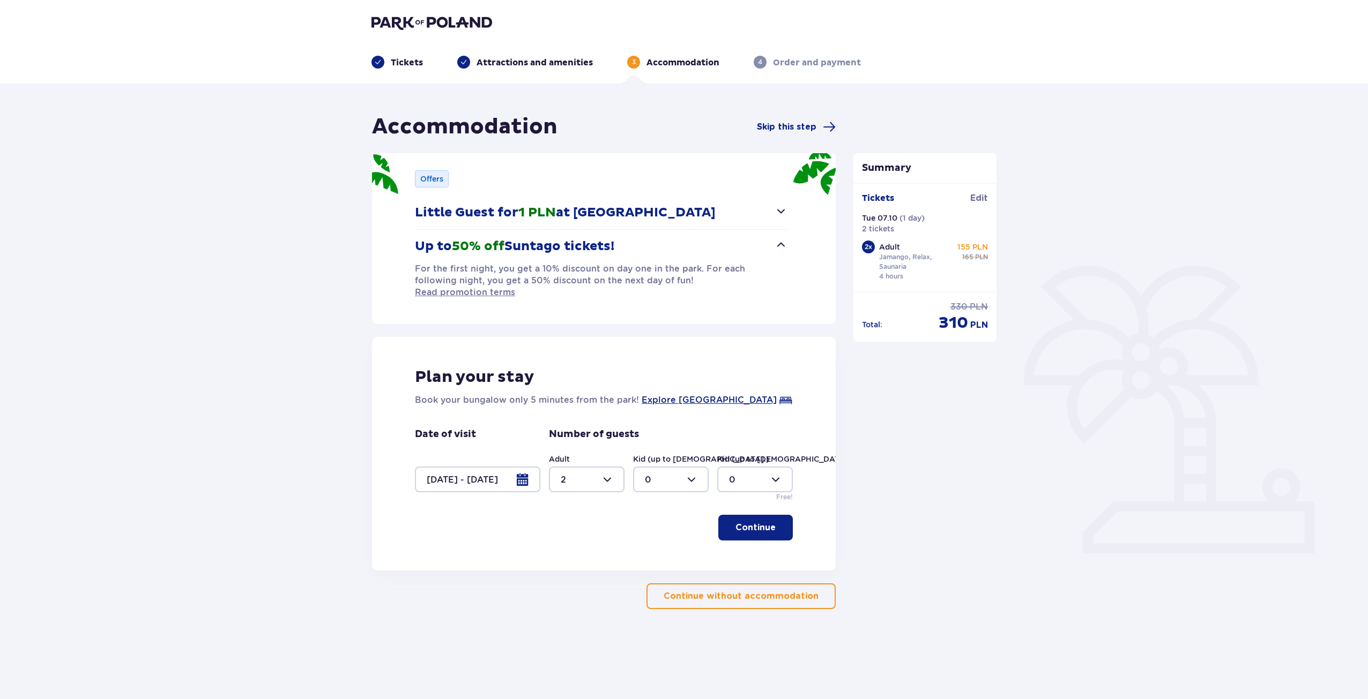
click at [782, 247] on span "button" at bounding box center [780, 244] width 13 height 13
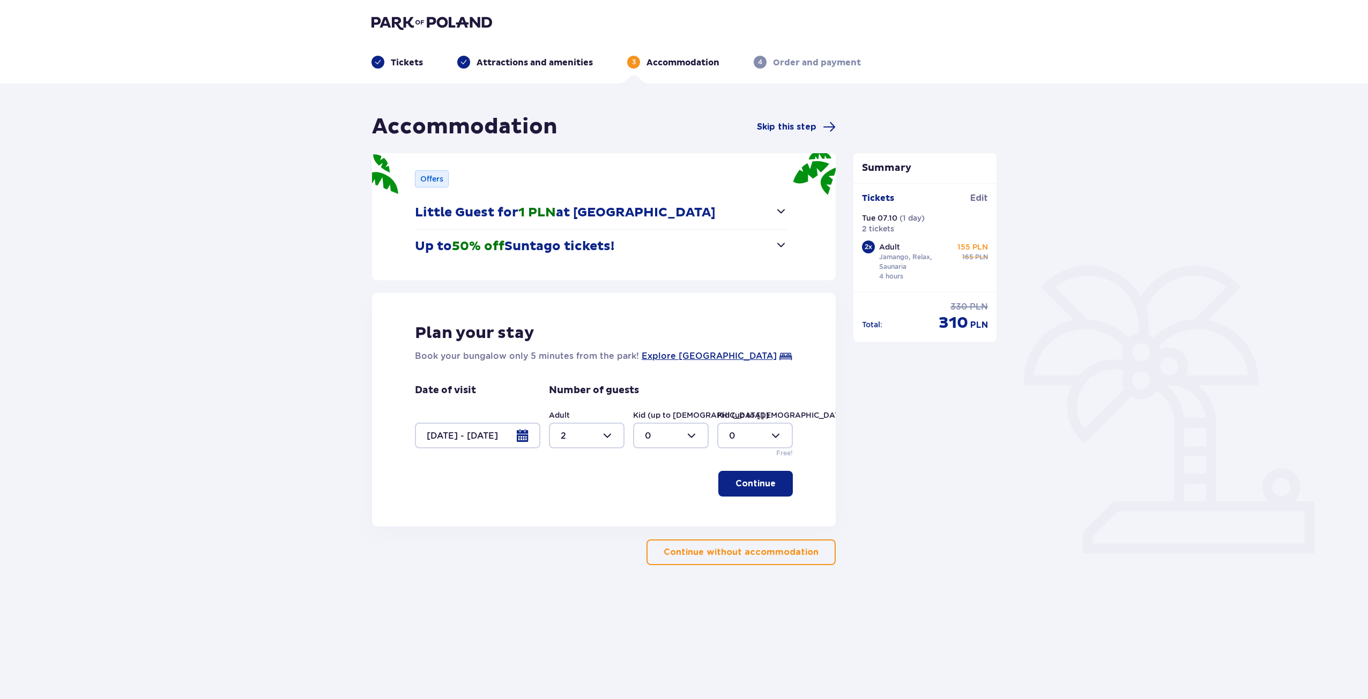
click at [472, 426] on div at bounding box center [477, 436] width 125 height 26
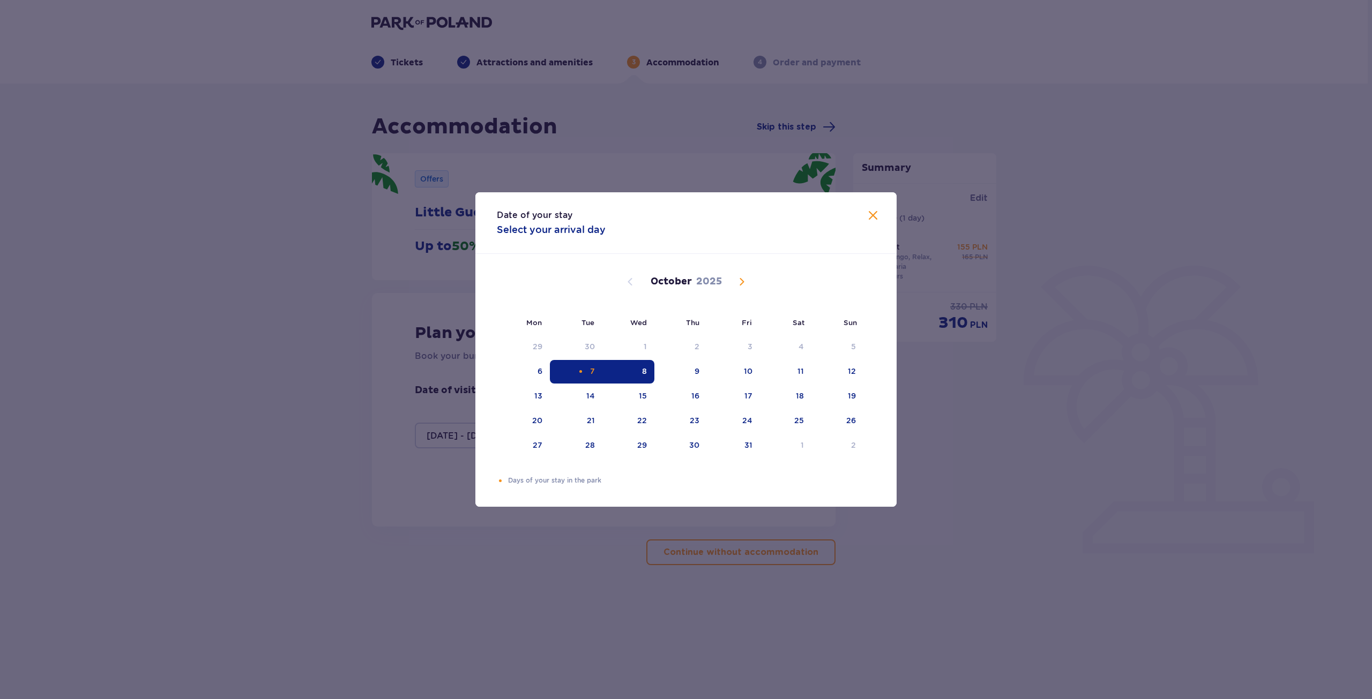
click at [1066, 411] on div "Date of your stay Select your arrival day Mon Tue Wed Thu Fri Sat Sun September…" at bounding box center [686, 349] width 1372 height 699
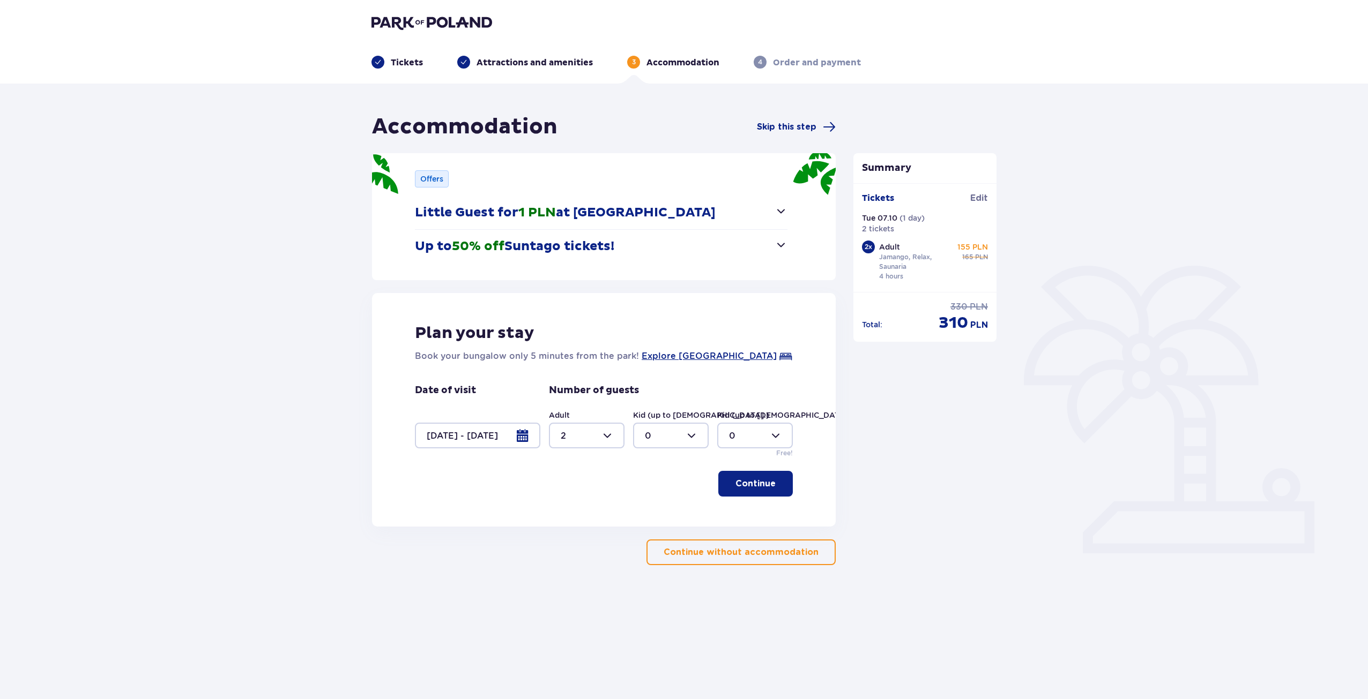
click at [755, 482] on p "Continue" at bounding box center [755, 484] width 40 height 12
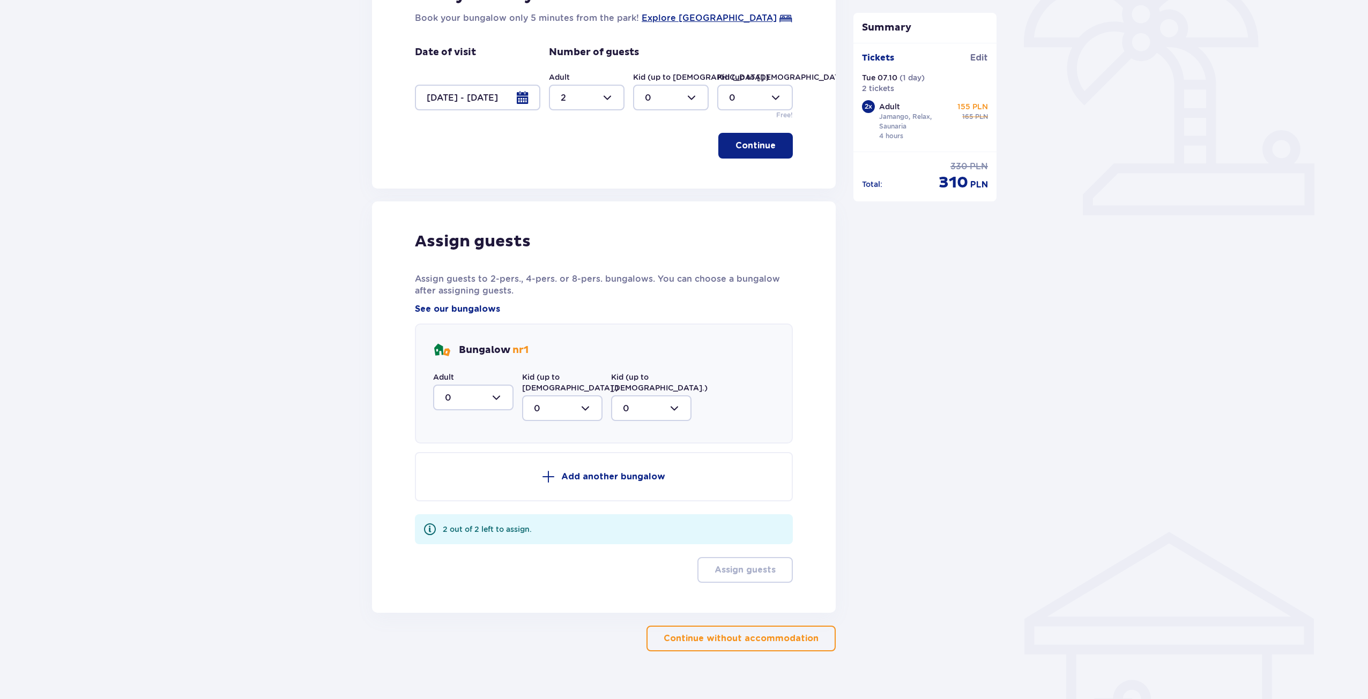
scroll to position [344, 0]
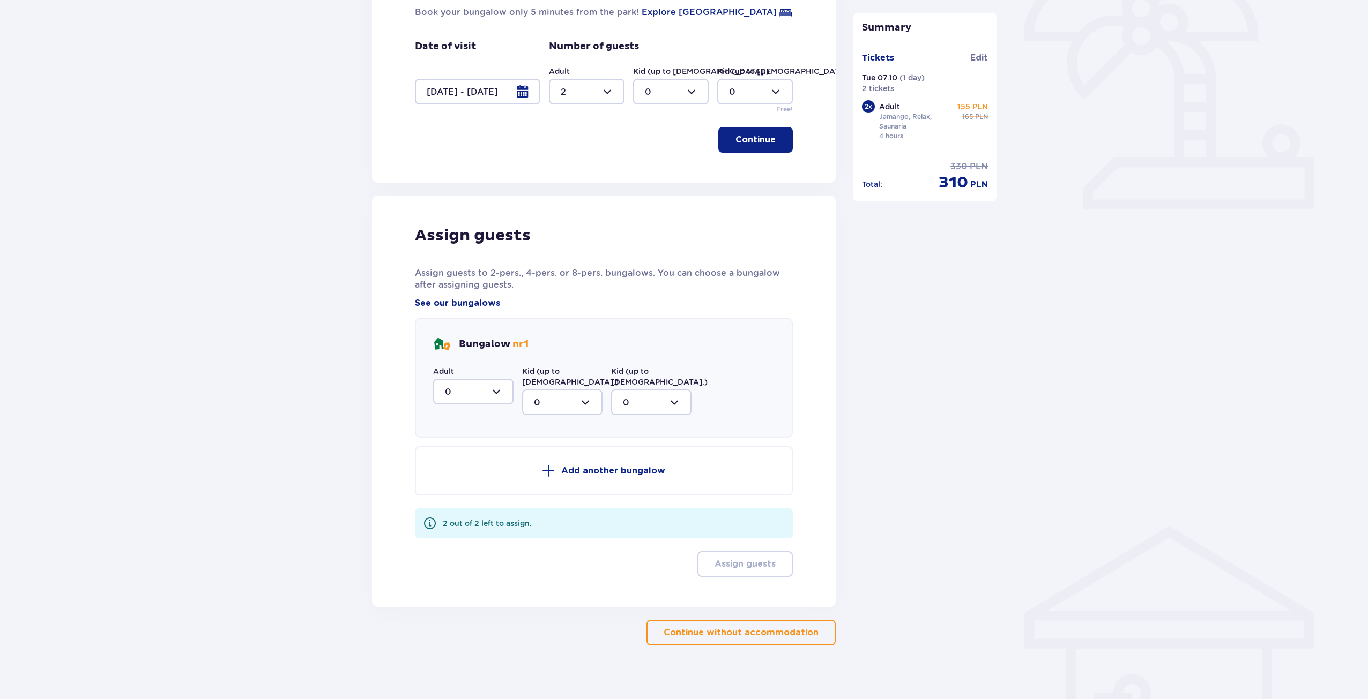
click at [479, 394] on div at bounding box center [473, 392] width 80 height 26
click at [463, 466] on div "2" at bounding box center [473, 470] width 57 height 12
type input "2"
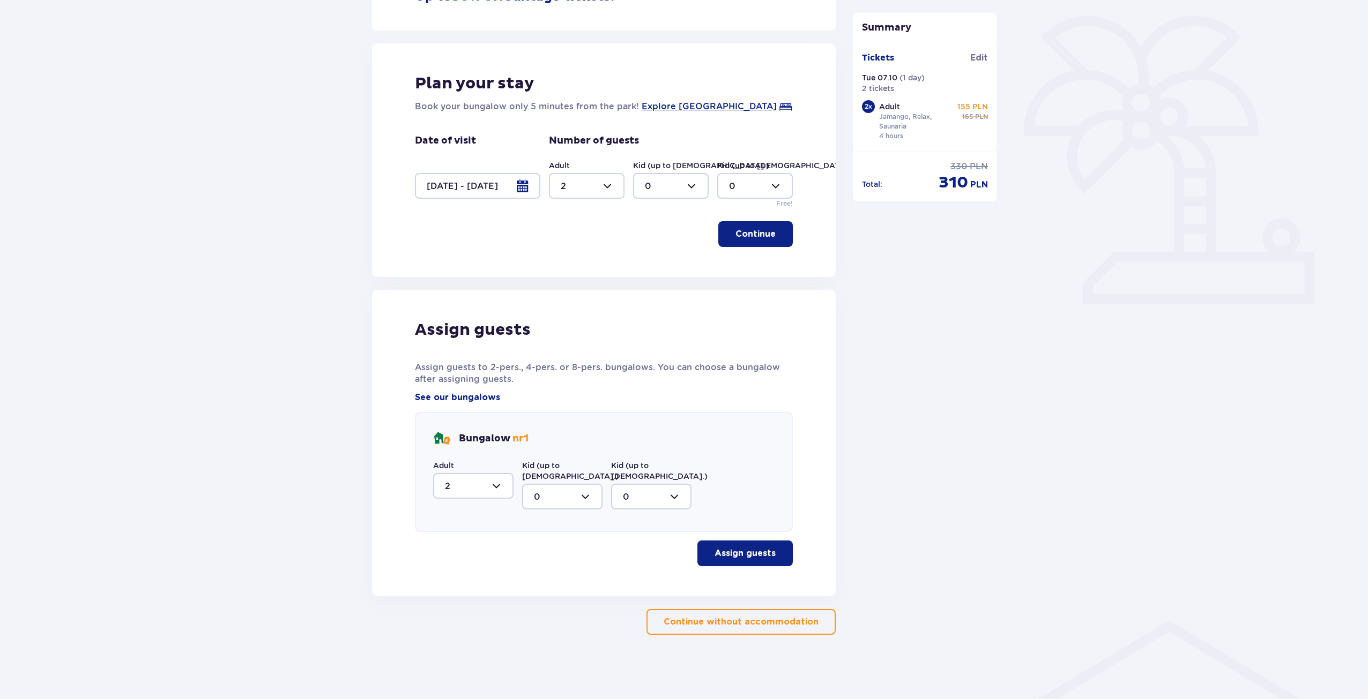
scroll to position [239, 0]
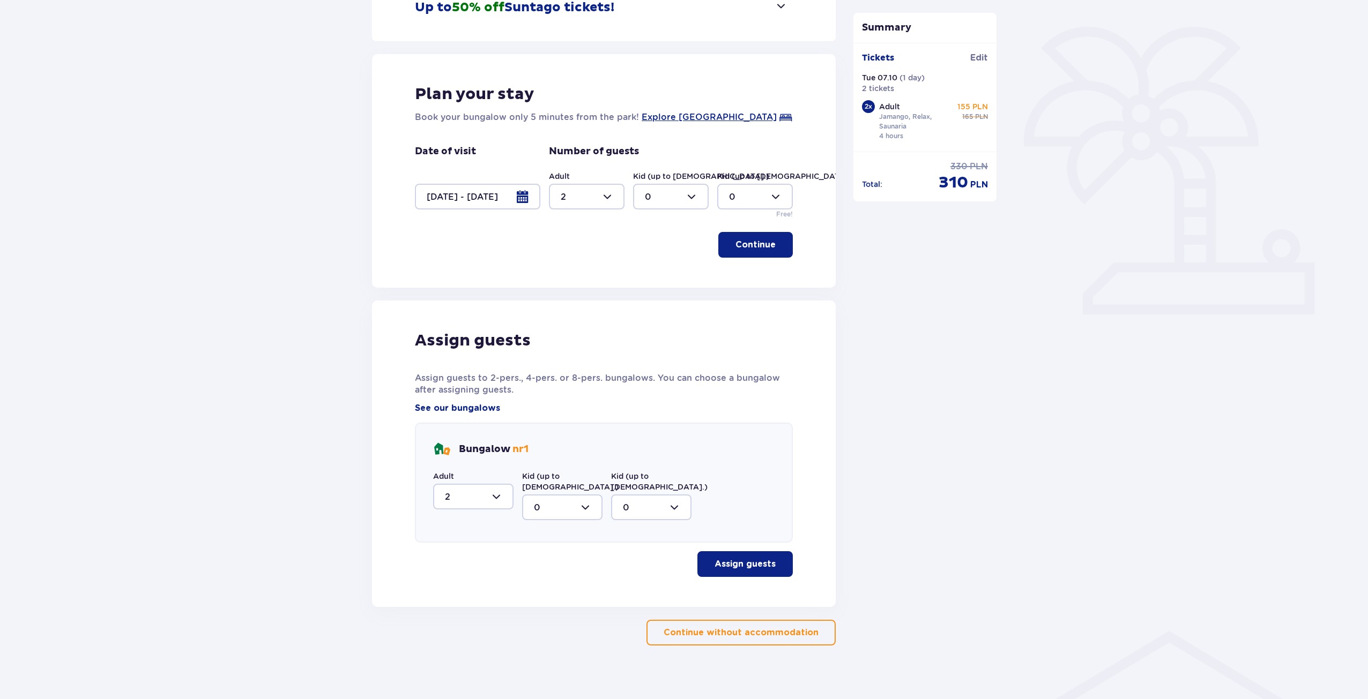
click at [727, 551] on button "Assign guests" at bounding box center [744, 564] width 95 height 26
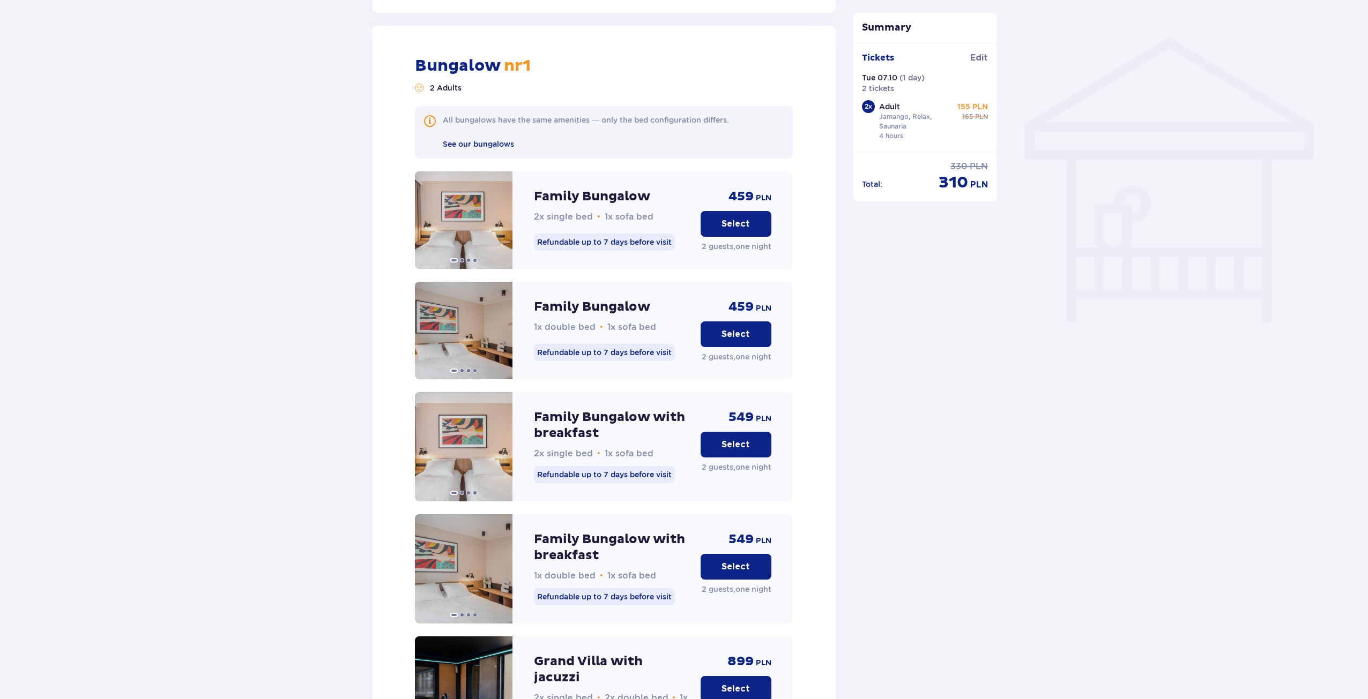
scroll to position [835, 0]
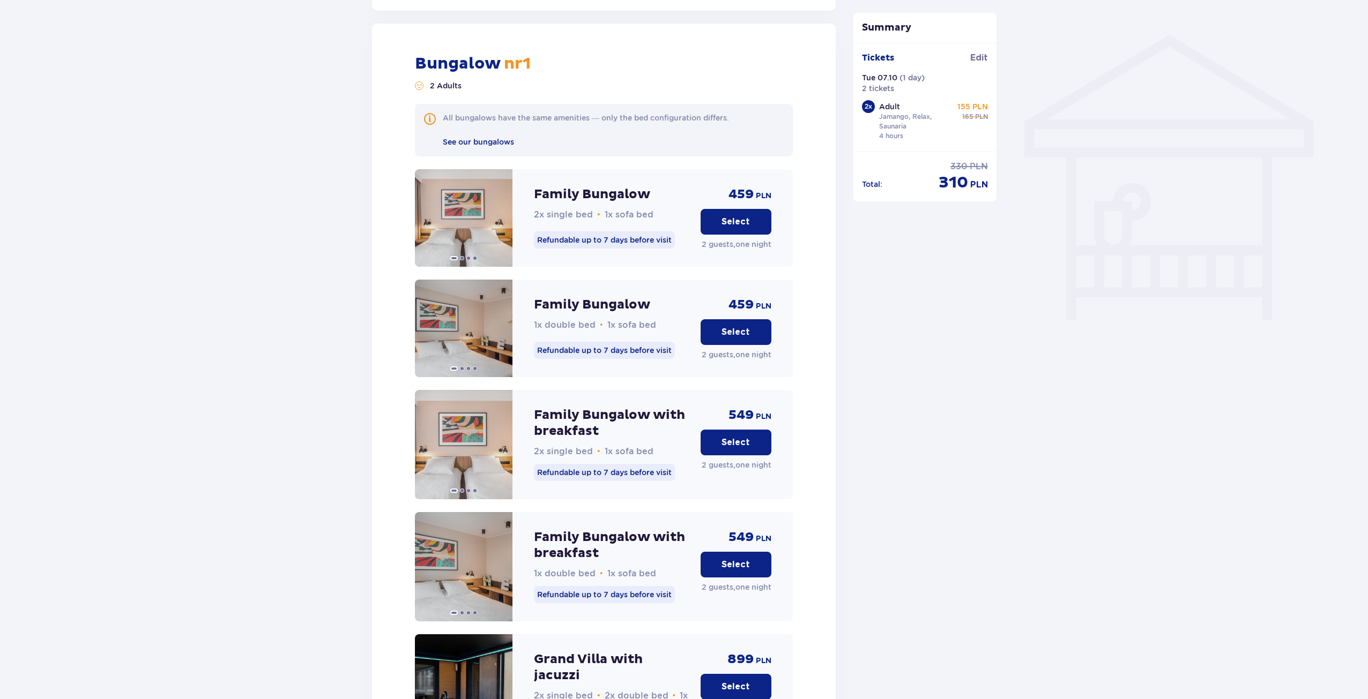
click at [732, 209] on button "Select" at bounding box center [735, 222] width 71 height 26
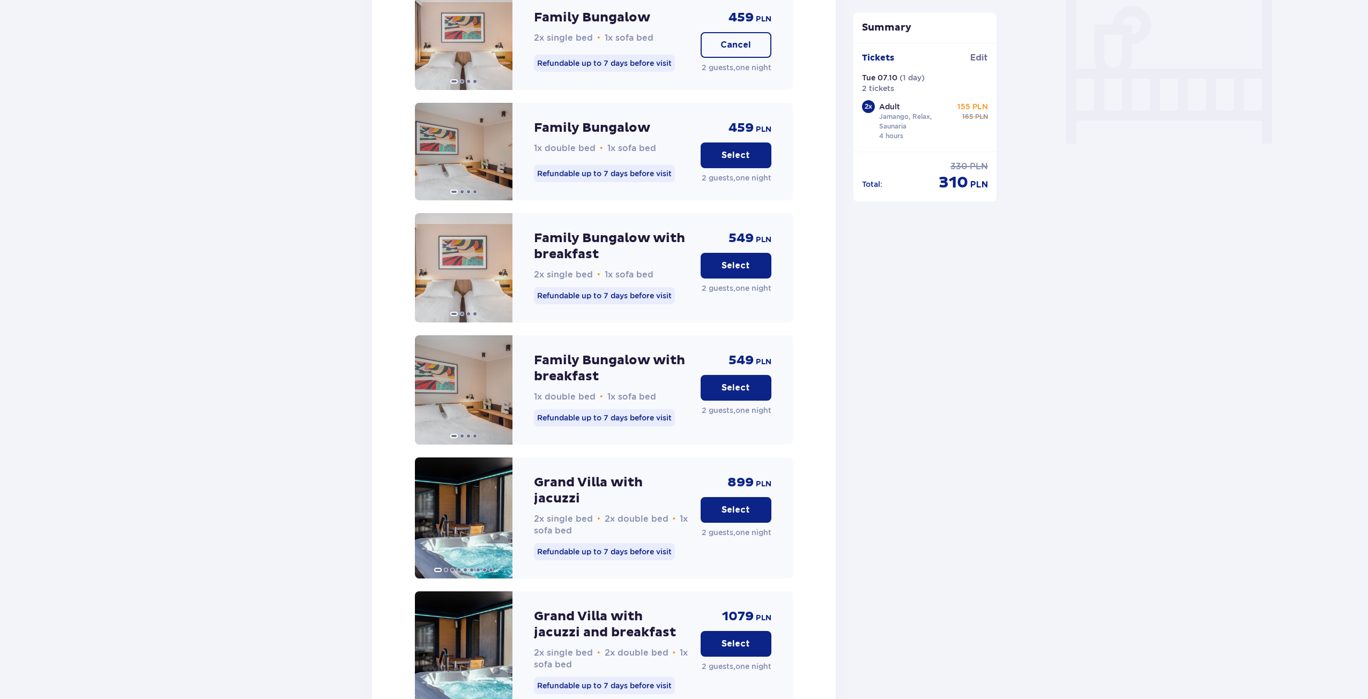
scroll to position [1169, 0]
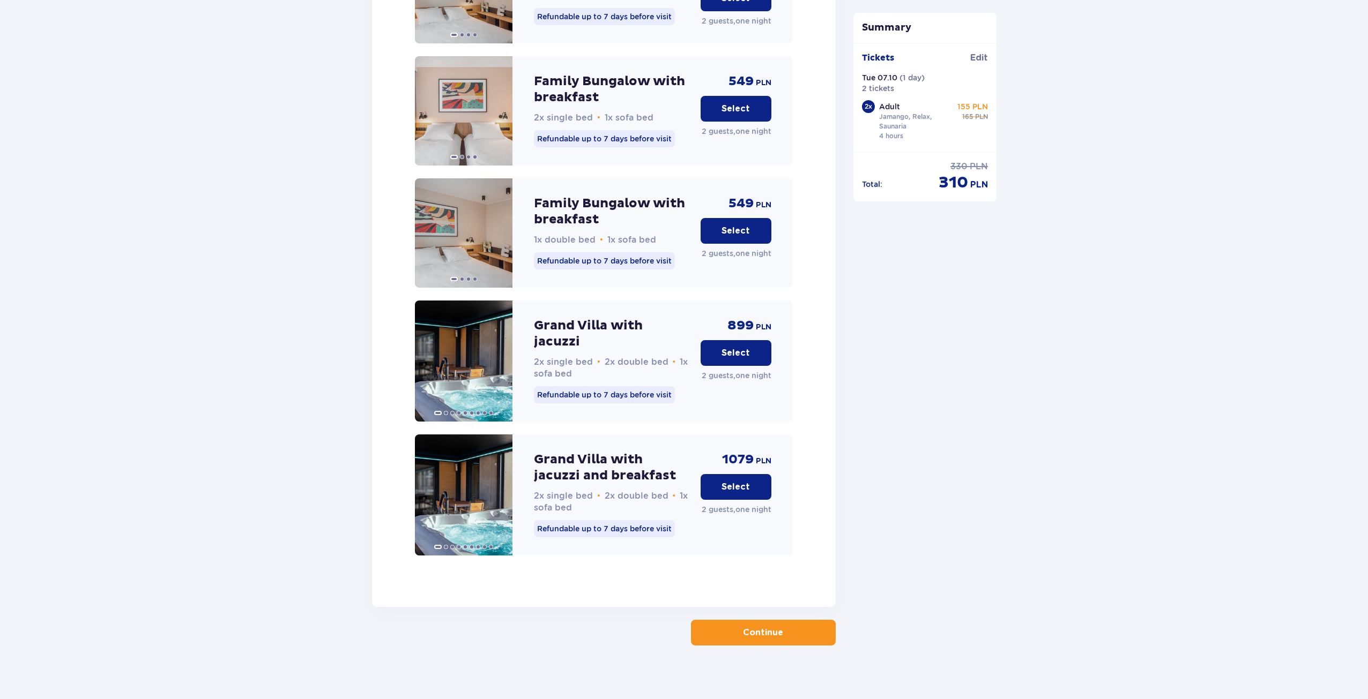
click at [759, 628] on button "Continue" at bounding box center [763, 633] width 145 height 26
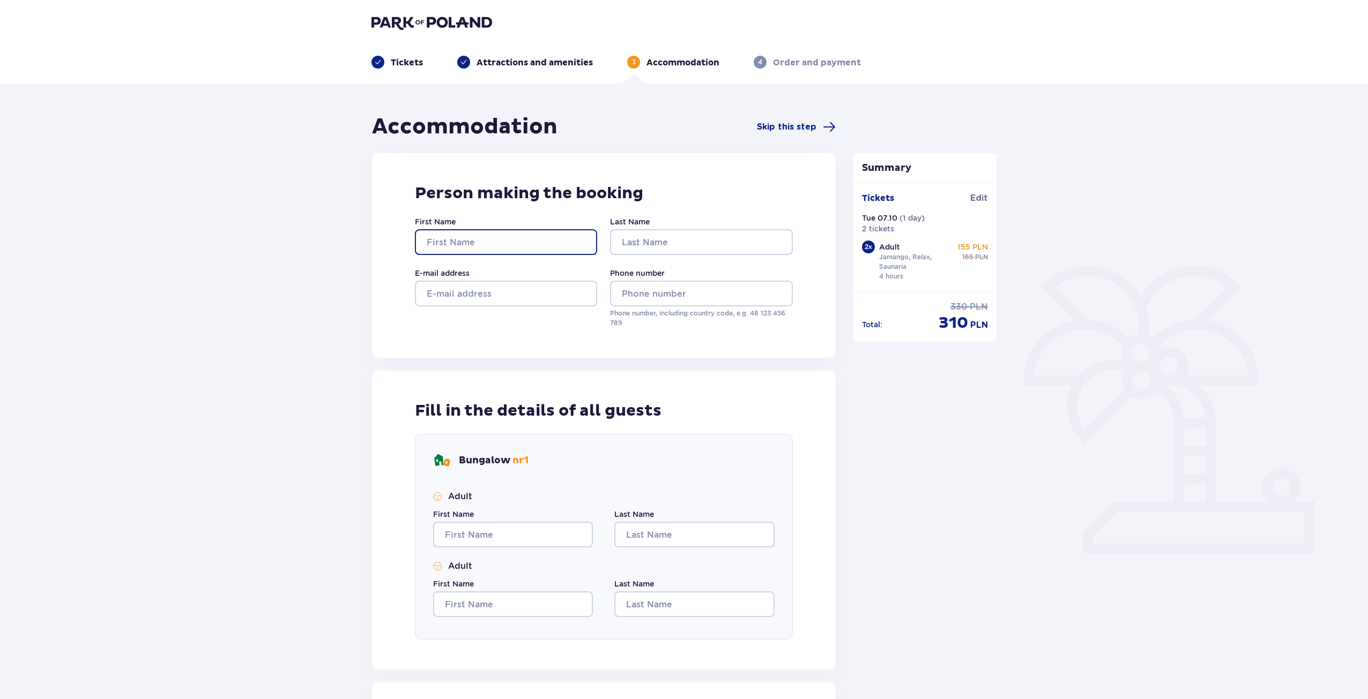
click at [510, 244] on input "First Name" at bounding box center [506, 242] width 182 height 26
type input "Gediminas"
type input "Markevicius"
click at [481, 297] on input "E-mail address" at bounding box center [506, 294] width 182 height 26
type input "Gediminas.Mrk@gmail.com"
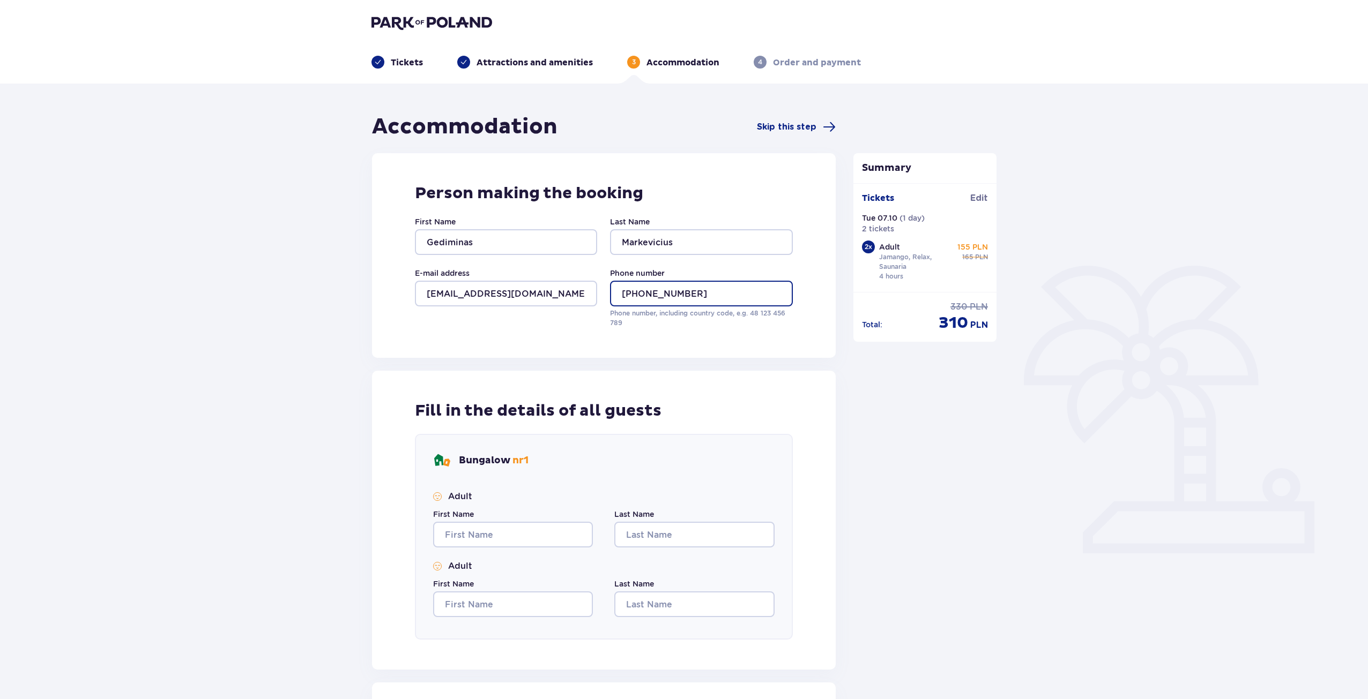
type input "+37061845335"
click at [953, 468] on div "Summary Tickets added to cart Tickets Edit Tue 07.10 ( 1 day ) 2 tickets 2 x Ad…" at bounding box center [925, 445] width 161 height 663
click at [518, 541] on input "First Name" at bounding box center [513, 535] width 160 height 26
type input "Gediminas"
type input "Markevicius"
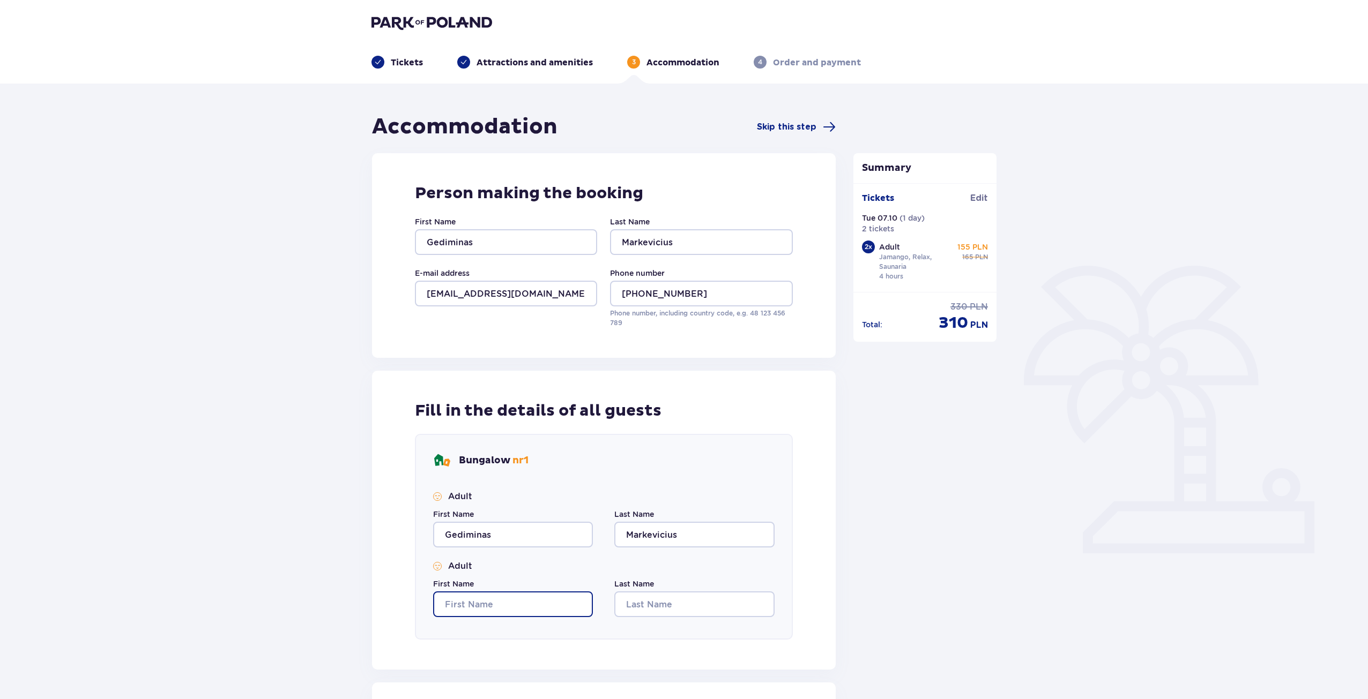
type input "Gediminas"
type input "Markevicius"
click at [502, 604] on input "Gediminas" at bounding box center [513, 605] width 160 height 26
drag, startPoint x: 503, startPoint y: 604, endPoint x: 340, endPoint y: 596, distance: 163.6
click at [355, 601] on div "Accommodation Skip this step Person making the booking First Name Gediminas Las…" at bounding box center [684, 463] width 1368 height 758
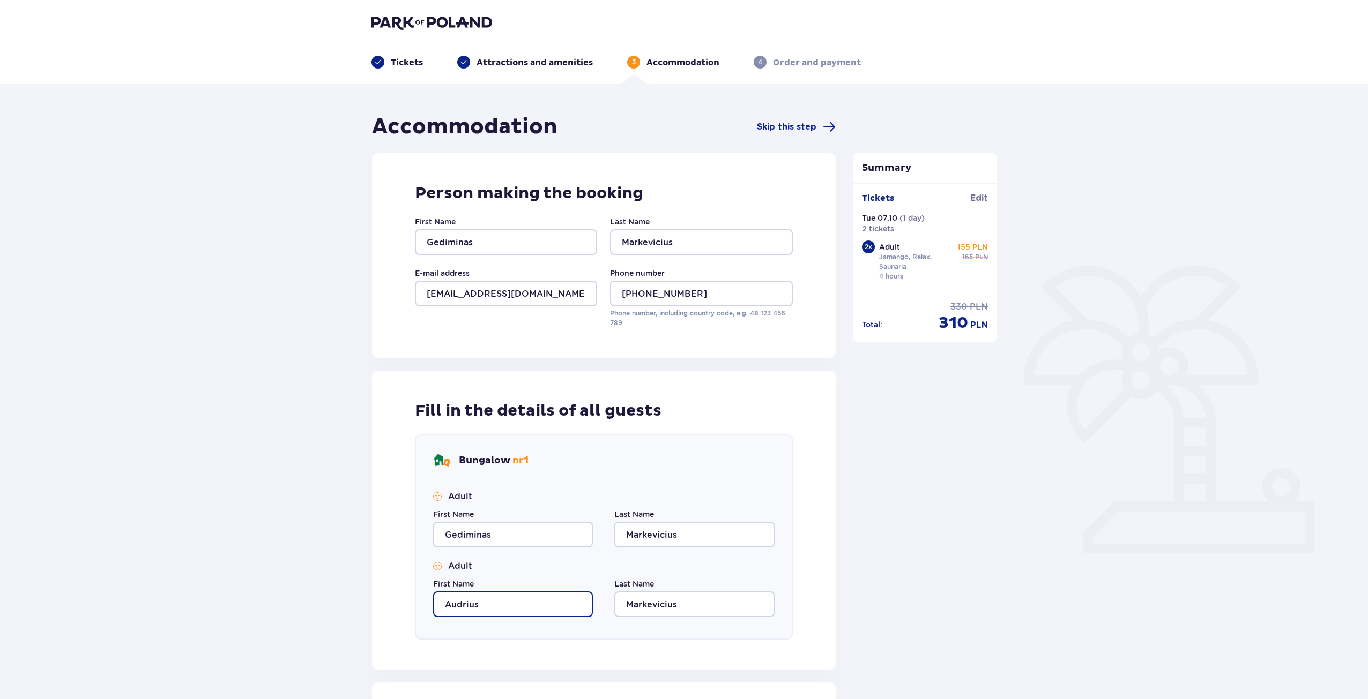
type input "Audrius"
type input "Milius"
click at [1123, 457] on div "Accommodation Skip this step Person making the booking First Name Gediminas Las…" at bounding box center [684, 463] width 1368 height 758
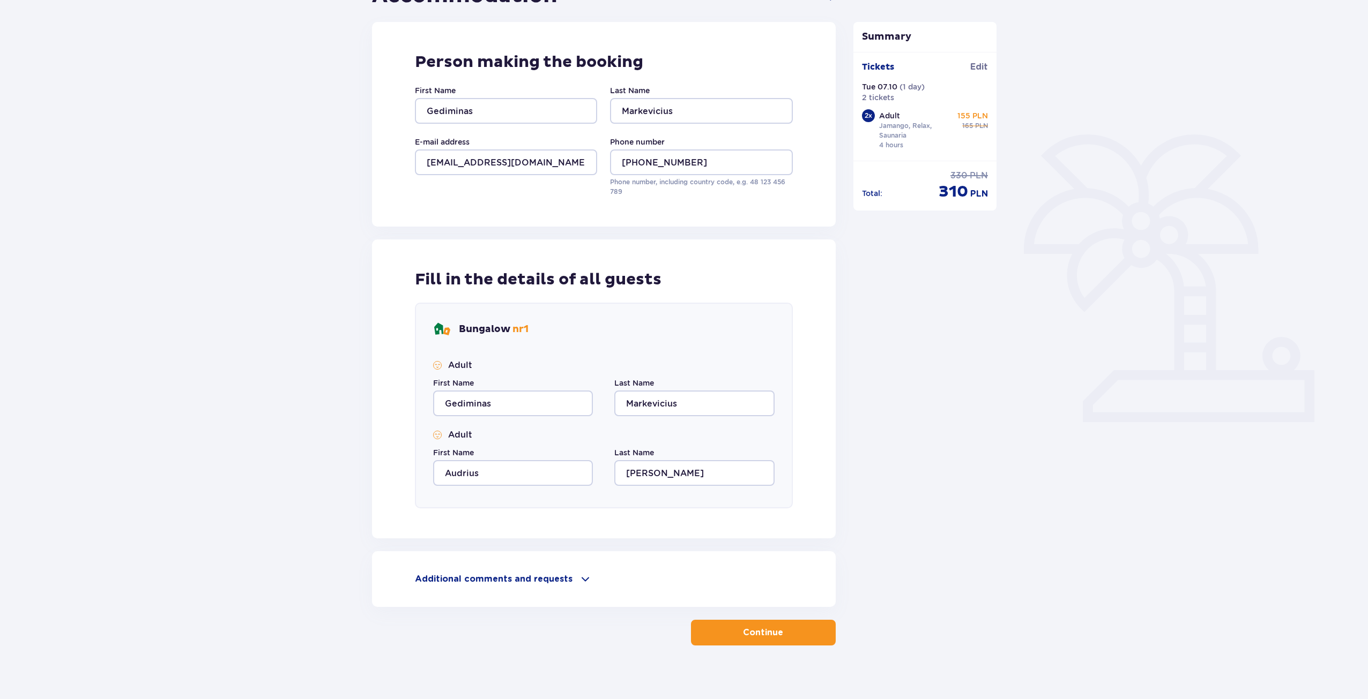
scroll to position [142, 0]
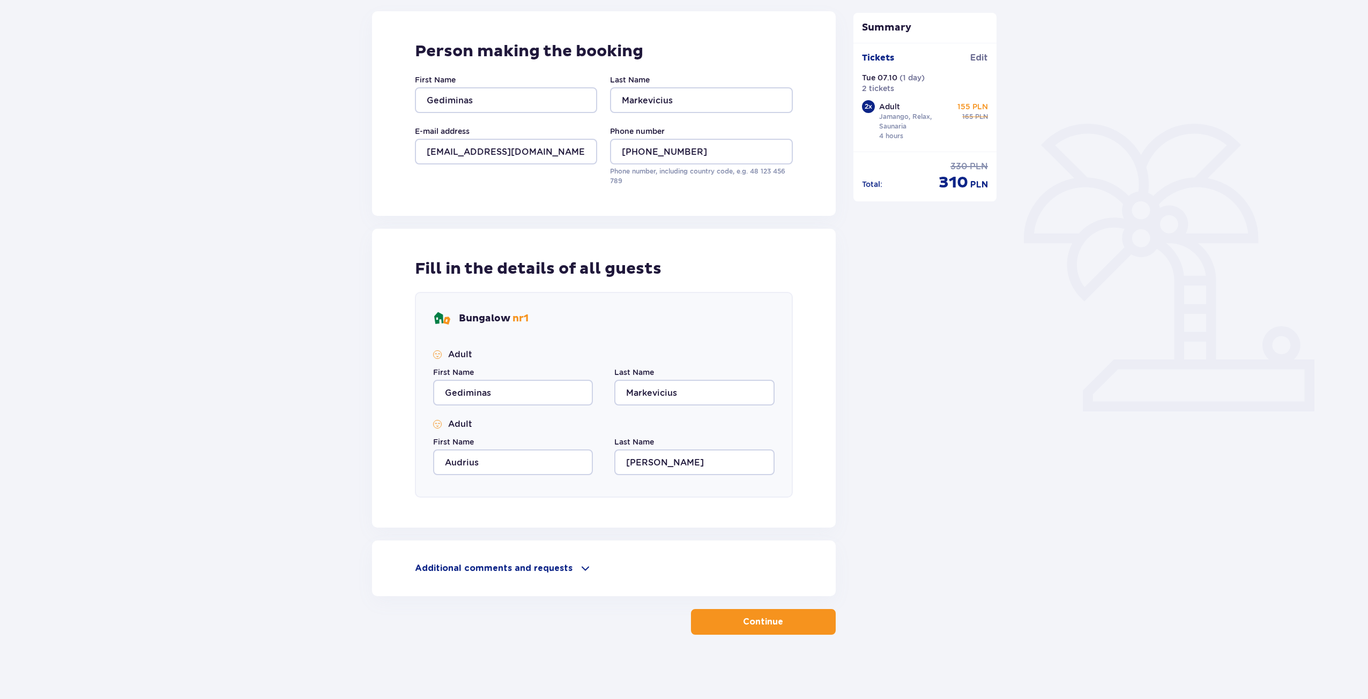
click at [743, 619] on p "Continue" at bounding box center [763, 622] width 40 height 12
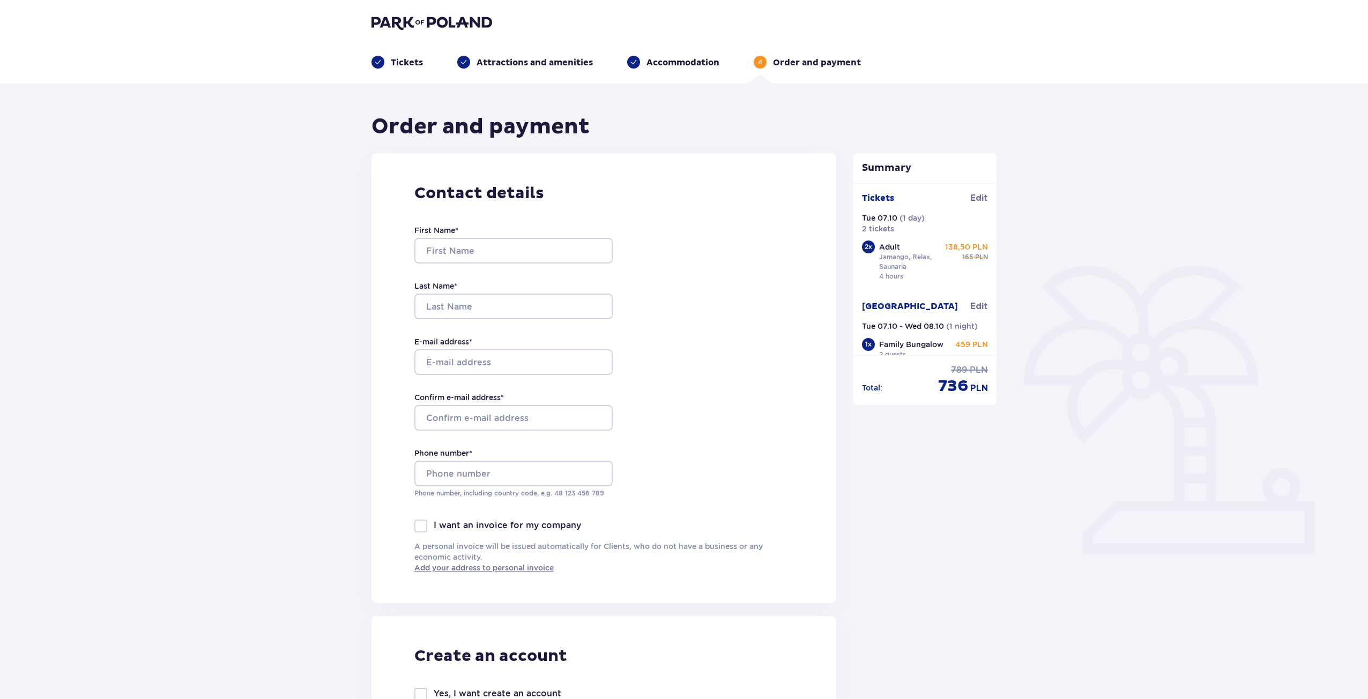
click at [488, 233] on div "First Name *" at bounding box center [513, 244] width 198 height 39
click at [487, 248] on input "First Name *" at bounding box center [513, 251] width 198 height 26
type input "Gediminas"
type input "Markevicius"
click at [476, 355] on input "E-mail address *" at bounding box center [513, 362] width 198 height 26
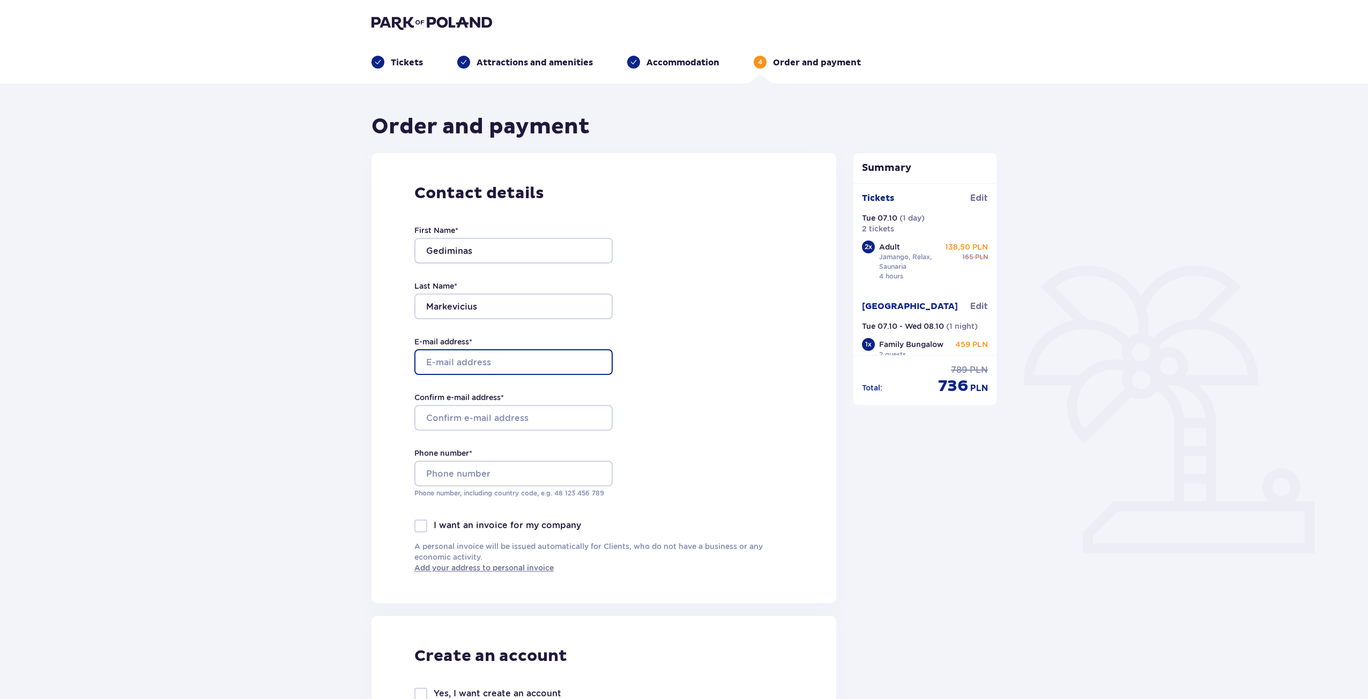
type input "Gediminas.Mrk@gmail.com"
click at [474, 416] on input "Confirm e-mail address *" at bounding box center [513, 418] width 198 height 26
click at [477, 416] on input "Confirm e-mail address *" at bounding box center [513, 418] width 198 height 26
click at [518, 359] on input "Gediminas.Mrk@gmail.com" at bounding box center [513, 362] width 198 height 26
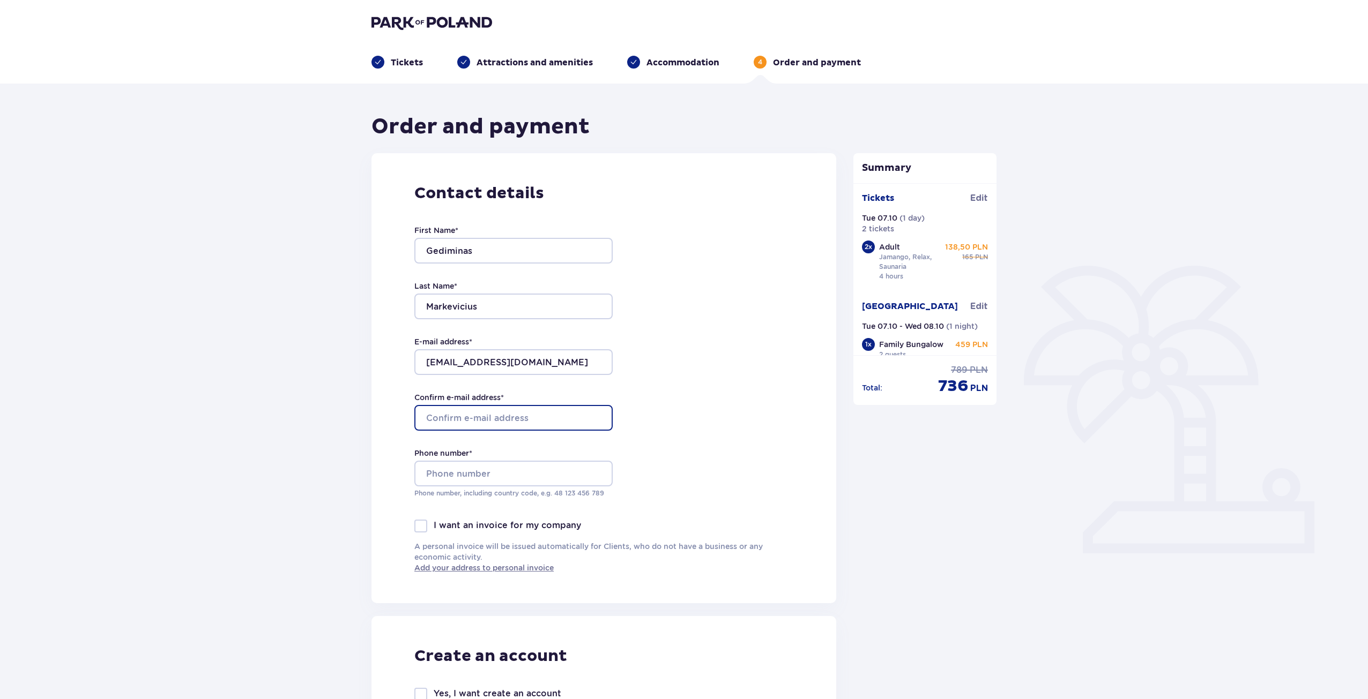
click at [446, 413] on input "Confirm e-mail address *" at bounding box center [513, 418] width 198 height 26
paste input "Gediminas.Mrk@gmail.com"
type input "Gediminas.Mrk@gmail.com"
click at [490, 474] on input "Phone number *" at bounding box center [513, 474] width 198 height 26
type input "+370 618 45335"
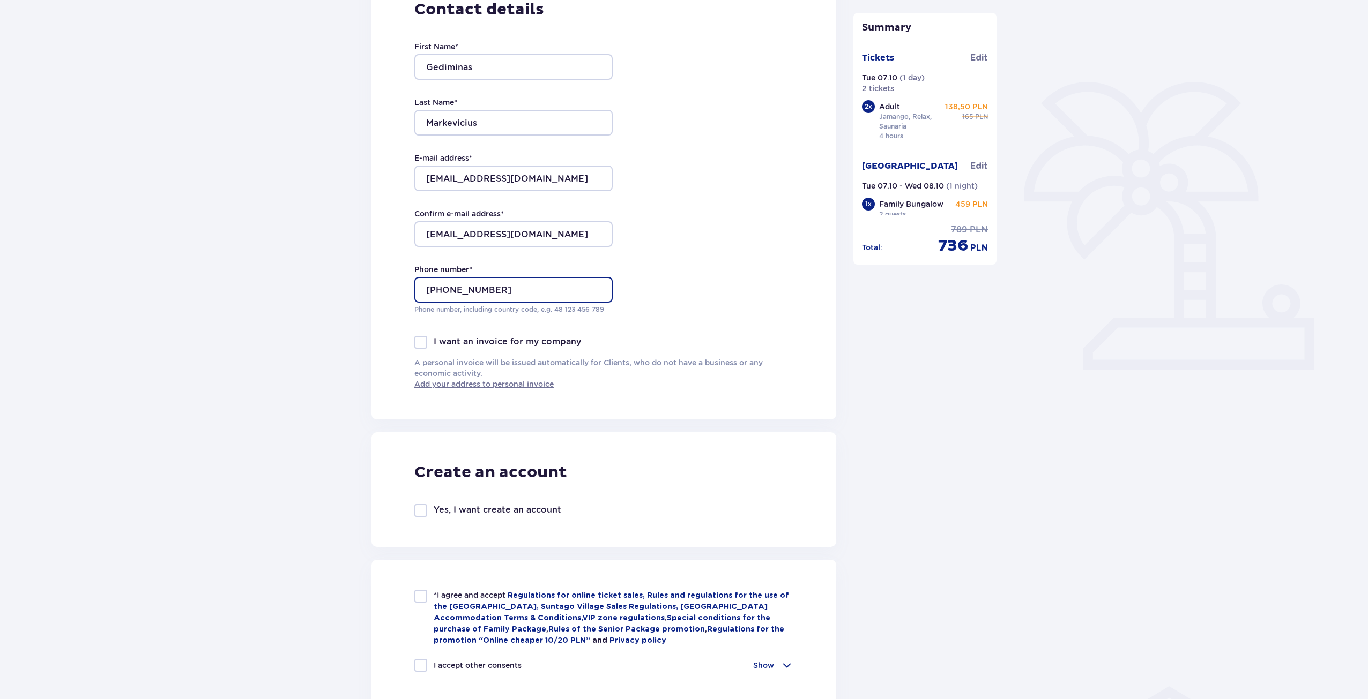
scroll to position [375, 0]
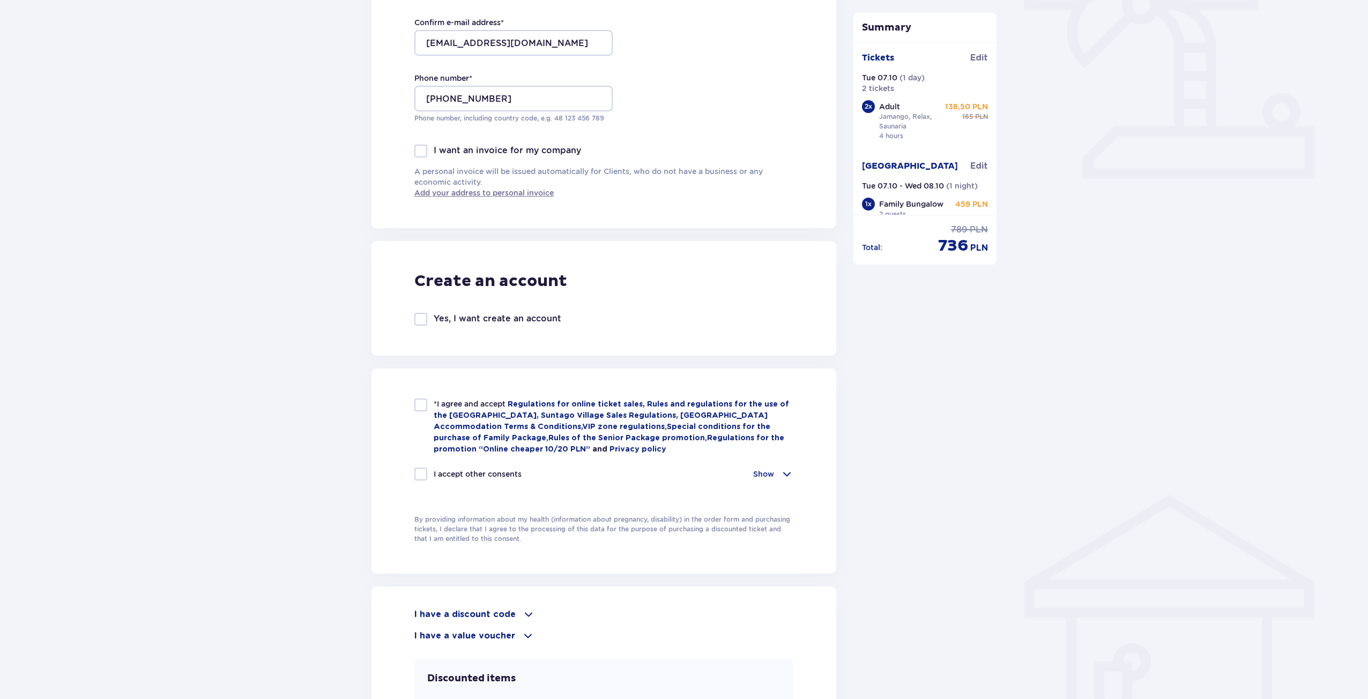
click at [424, 411] on div at bounding box center [420, 405] width 13 height 13
checkbox input "true"
click at [426, 323] on div at bounding box center [420, 319] width 13 height 13
checkbox input "true"
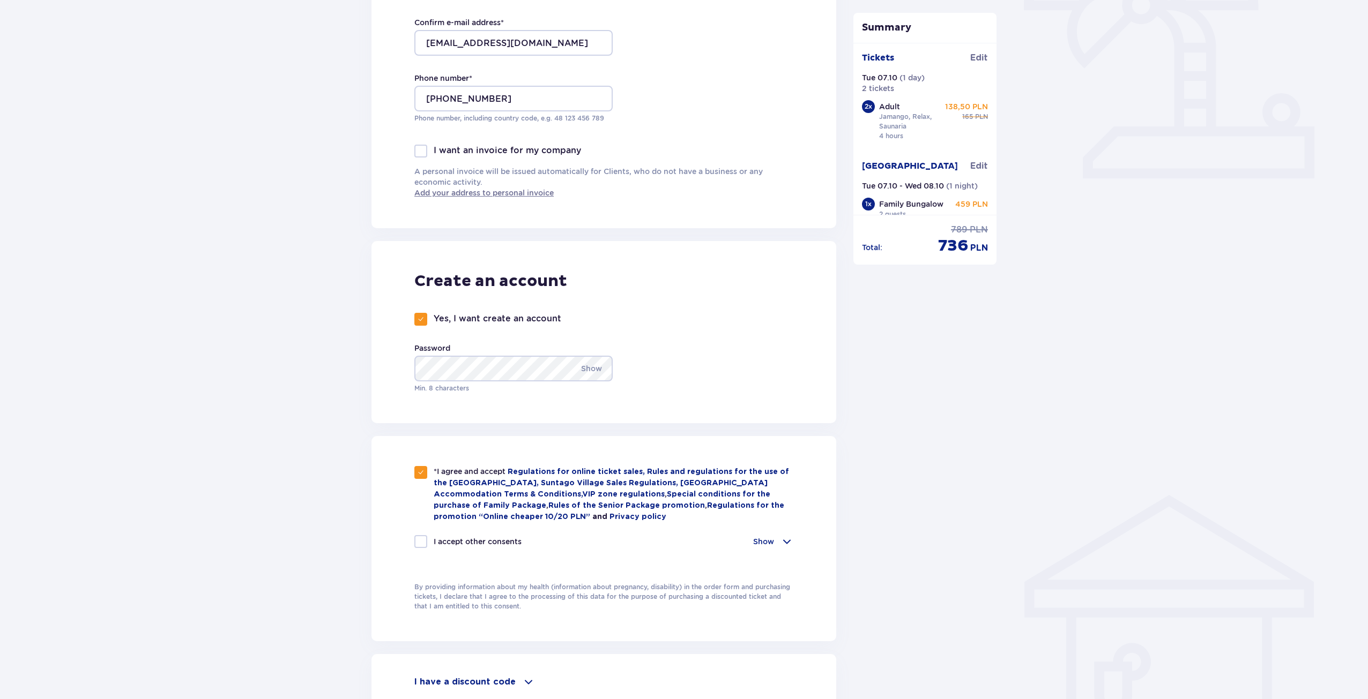
click at [421, 537] on div at bounding box center [420, 541] width 13 height 13
checkbox input "true"
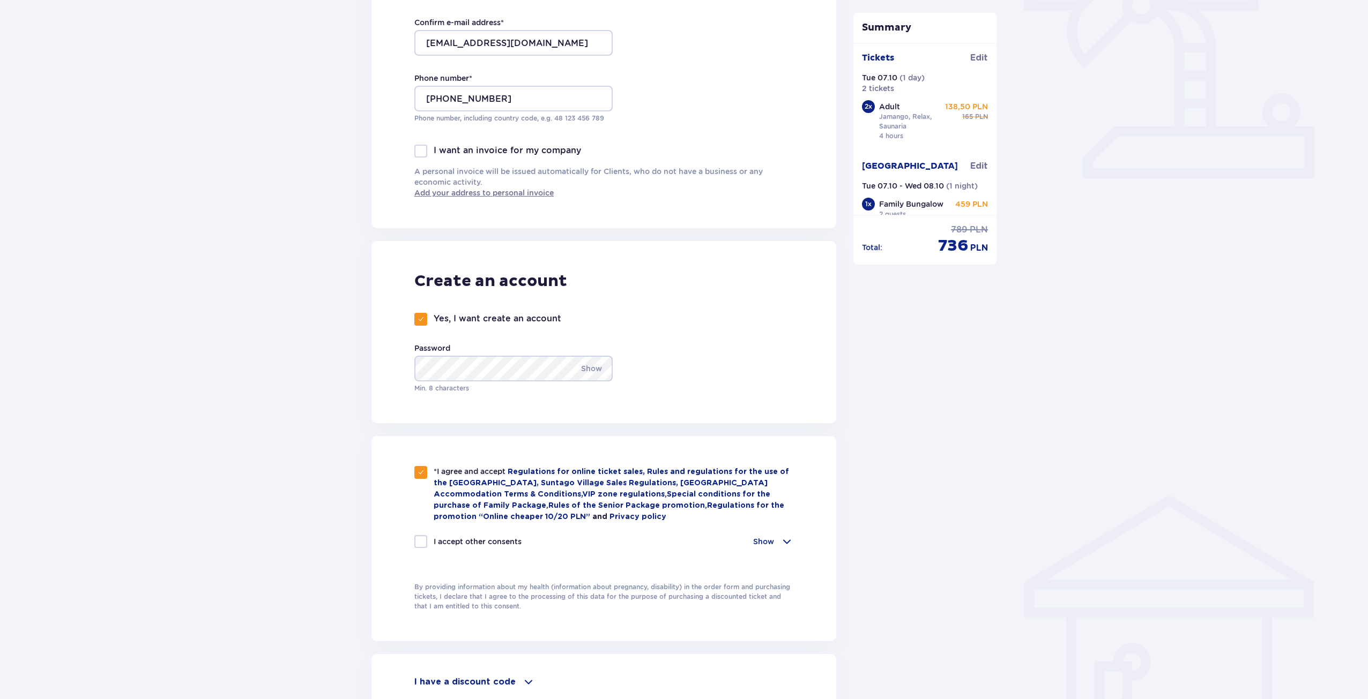
checkbox input "true"
click at [773, 536] on p "Show" at bounding box center [763, 541] width 21 height 11
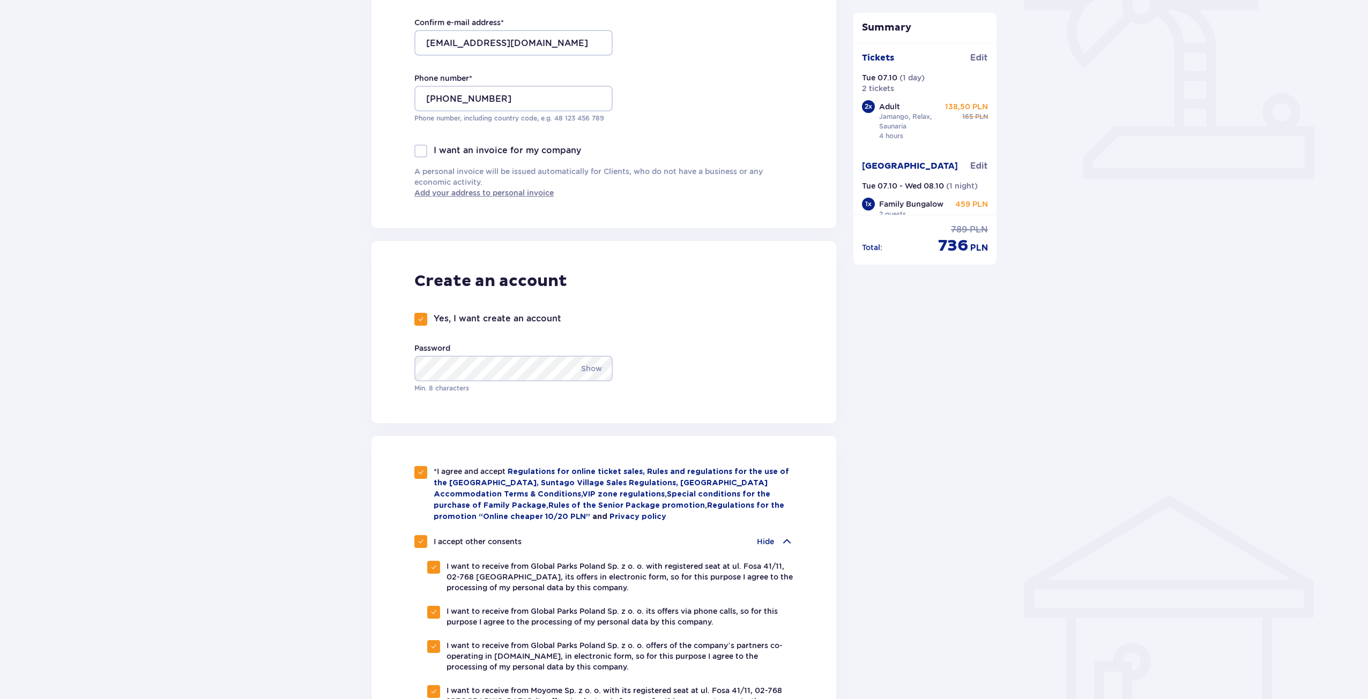
click at [773, 536] on p "Hide" at bounding box center [765, 541] width 17 height 11
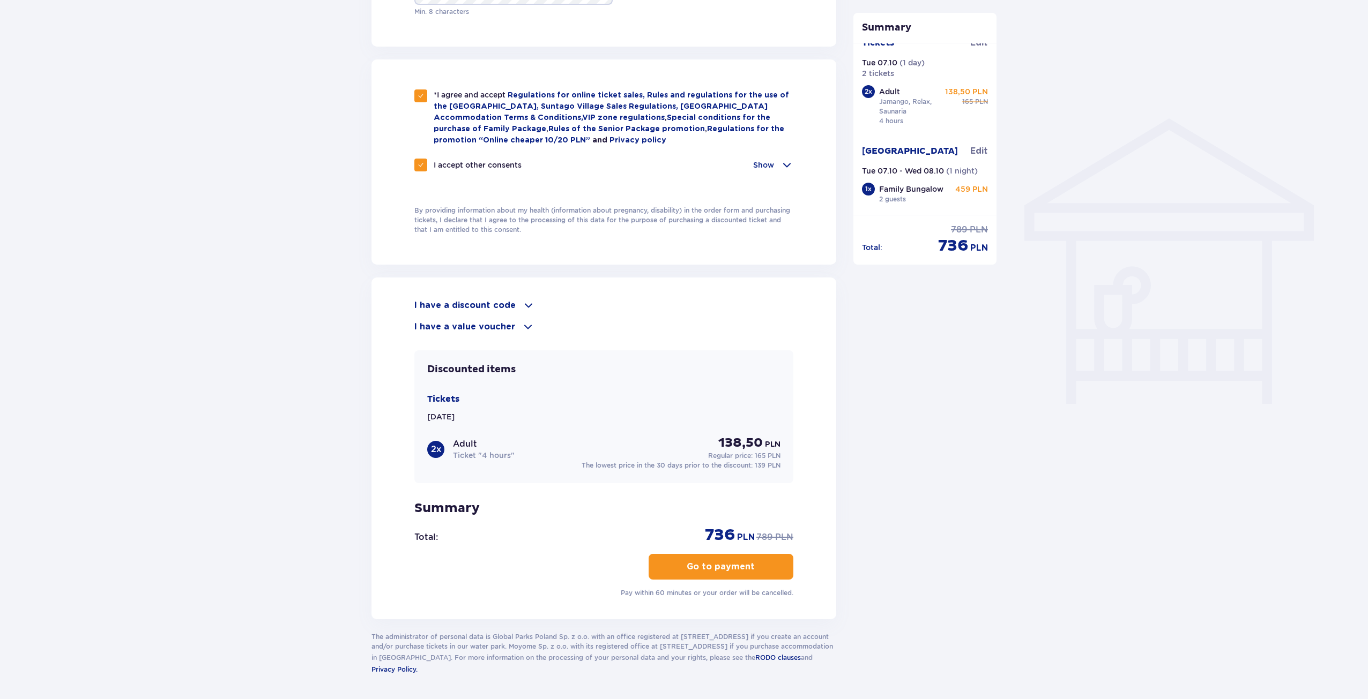
scroll to position [787, 0]
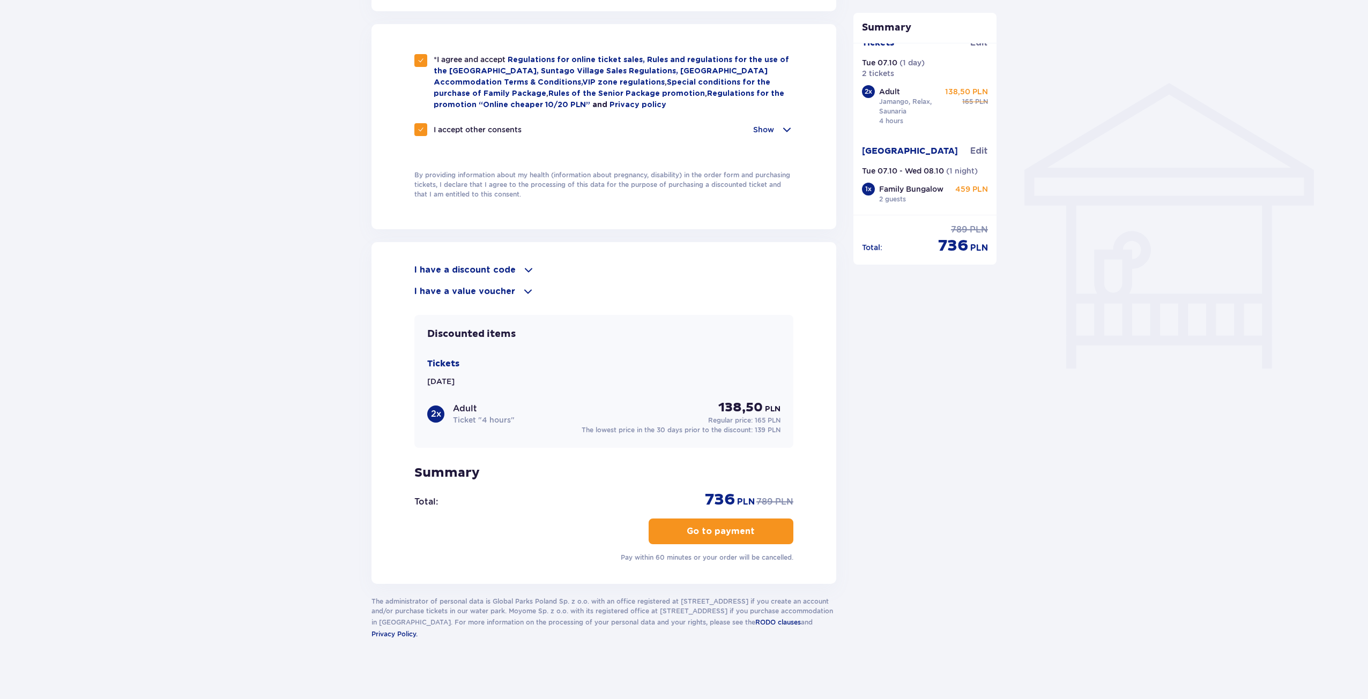
click at [722, 534] on p "Go to payment" at bounding box center [720, 532] width 68 height 12
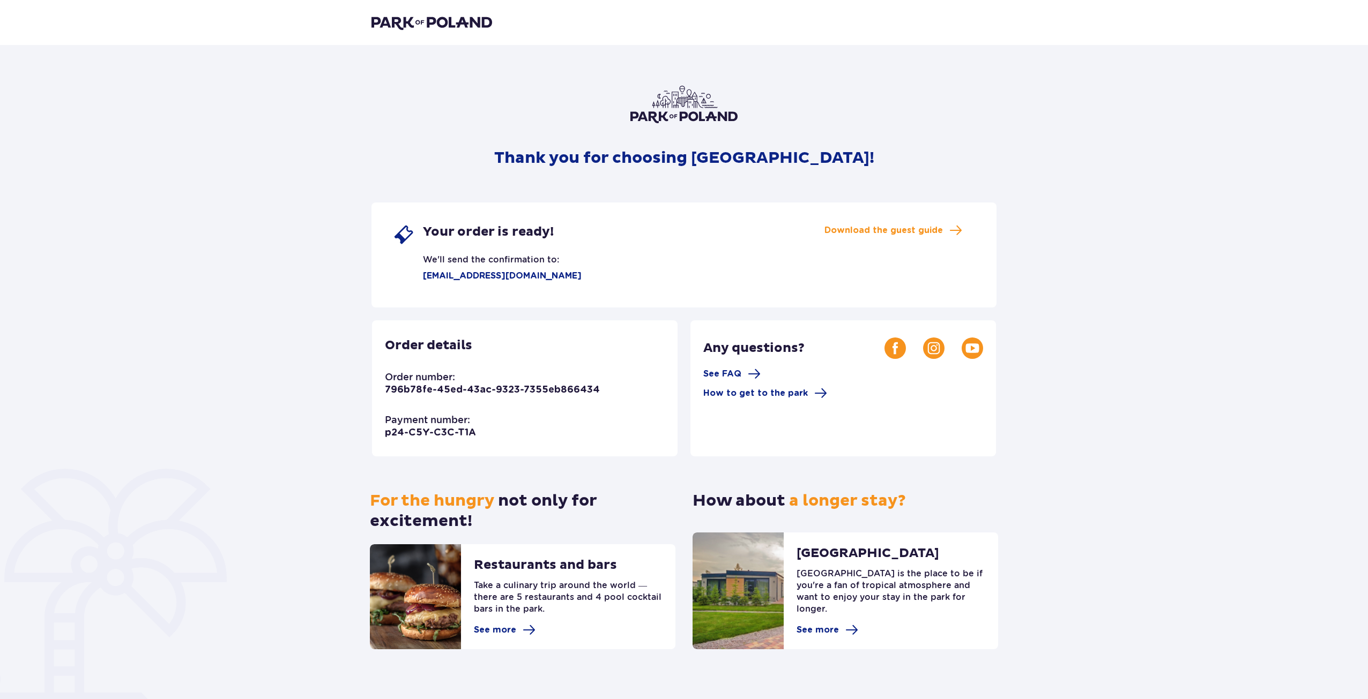
click at [228, 314] on div "Thank you for choosing Suntago! Your order is ready! We'll send the confirmatio…" at bounding box center [684, 379] width 1368 height 669
click at [858, 225] on span "Download the guest guide" at bounding box center [883, 231] width 118 height 12
click at [169, 204] on div "Thank you for choosing Suntago! Your order is ready! We'll send the confirmatio…" at bounding box center [684, 379] width 1368 height 669
